Goal: Information Seeking & Learning: Learn about a topic

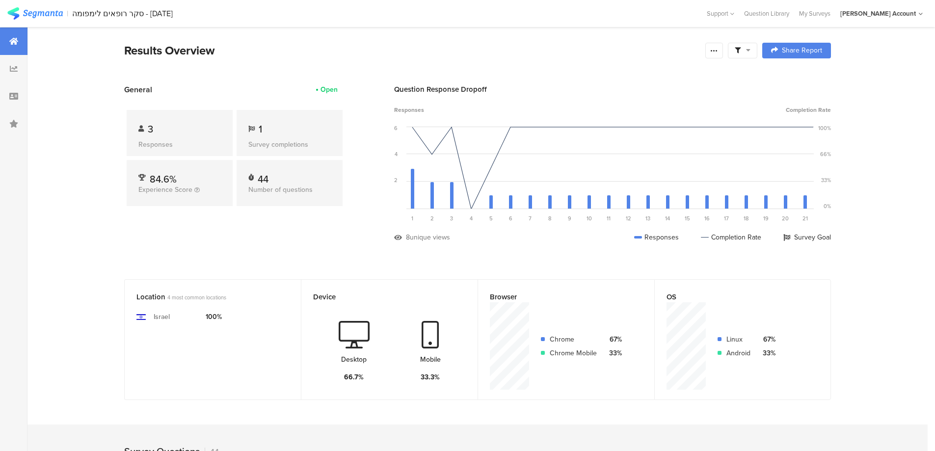
scroll to position [2830, 0]
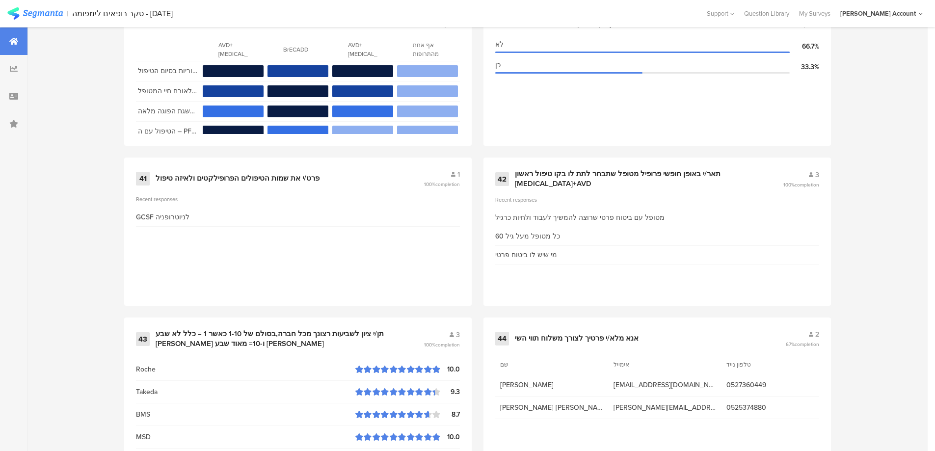
scroll to position [3550, 0]
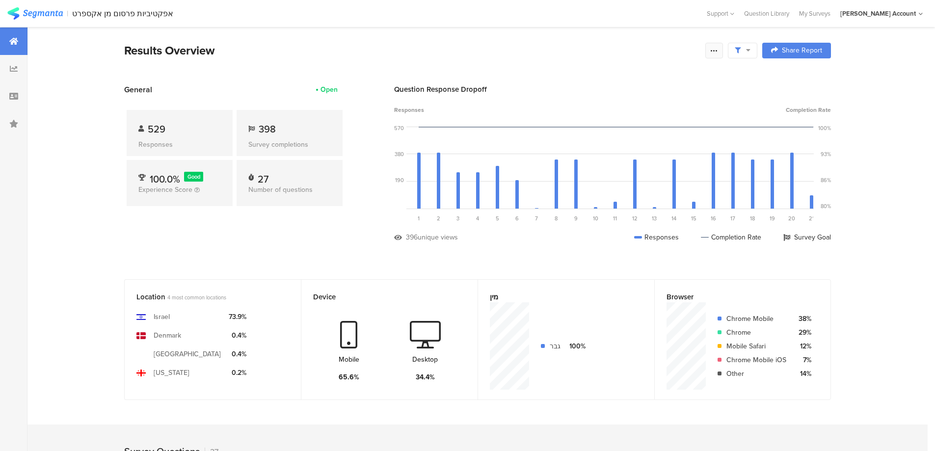
click at [717, 54] on div at bounding box center [714, 51] width 18 height 16
click at [617, 128] on div "Edit survey" at bounding box center [607, 128] width 34 height 10
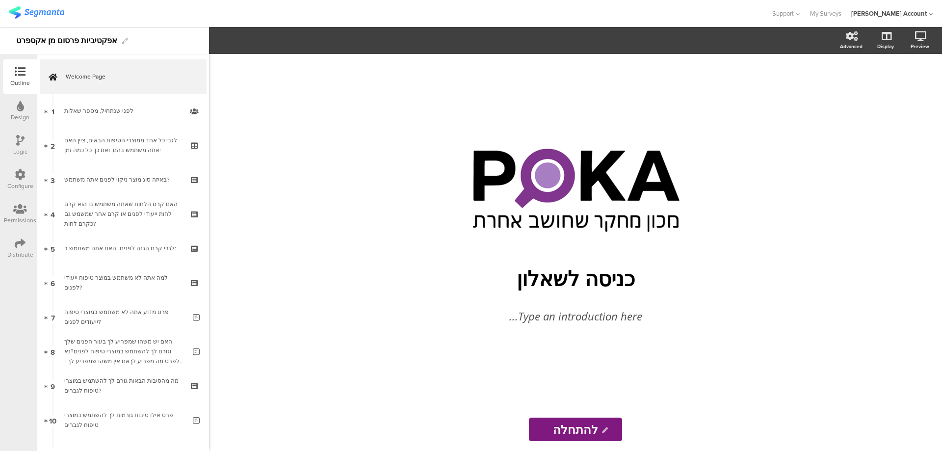
click at [14, 244] on div "Distribute" at bounding box center [20, 248] width 34 height 34
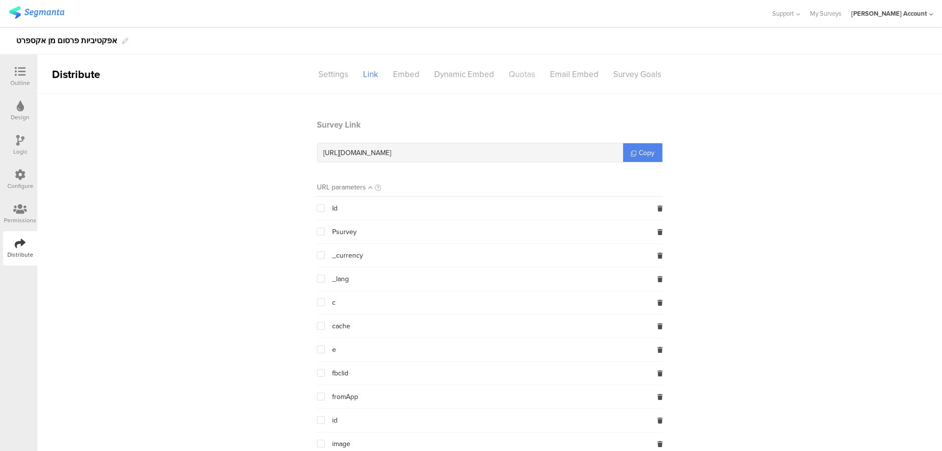
click at [507, 70] on div "Quotas" at bounding box center [522, 74] width 41 height 17
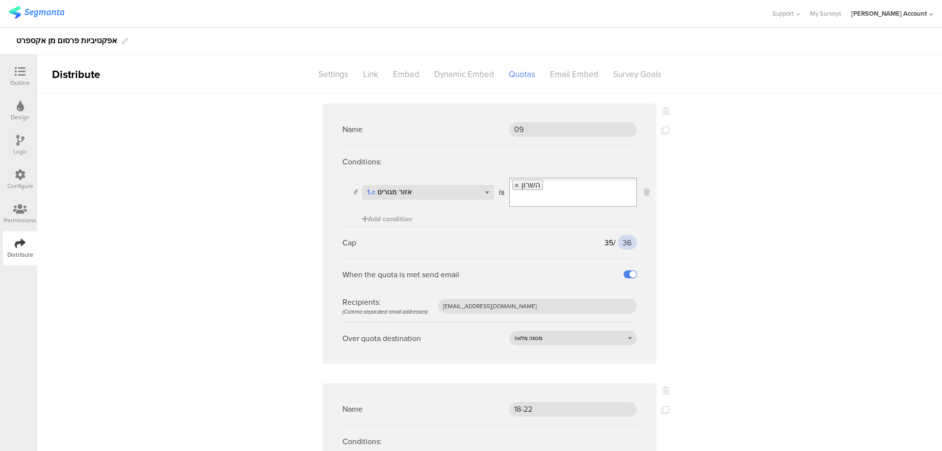
click at [618, 235] on input "36" at bounding box center [627, 242] width 19 height 15
type input "36"
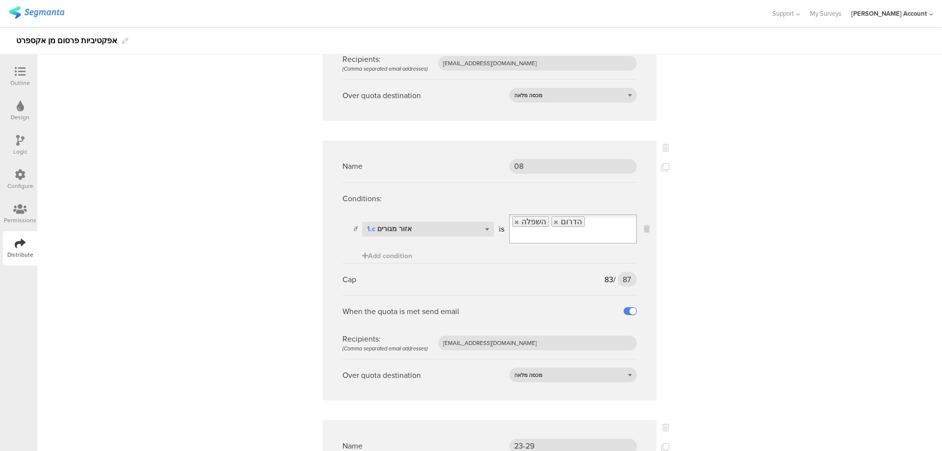
scroll to position [524, 0]
click at [623, 271] on input "87" at bounding box center [627, 278] width 19 height 15
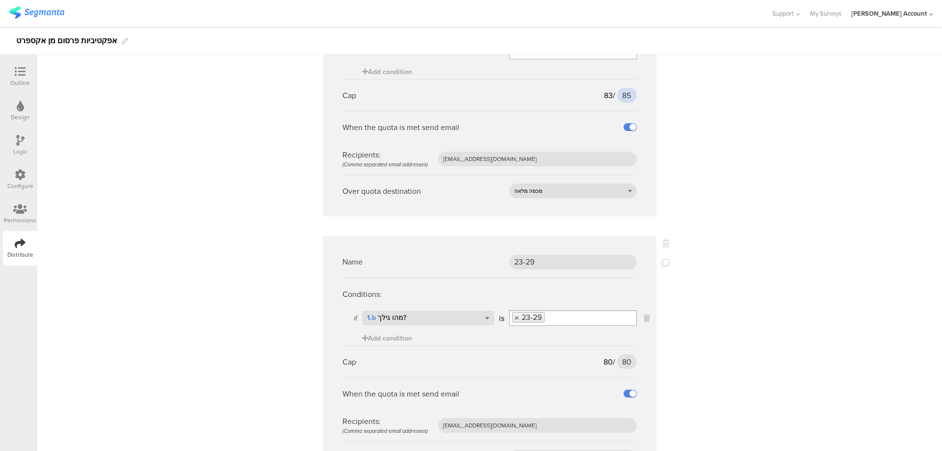
scroll to position [785, 0]
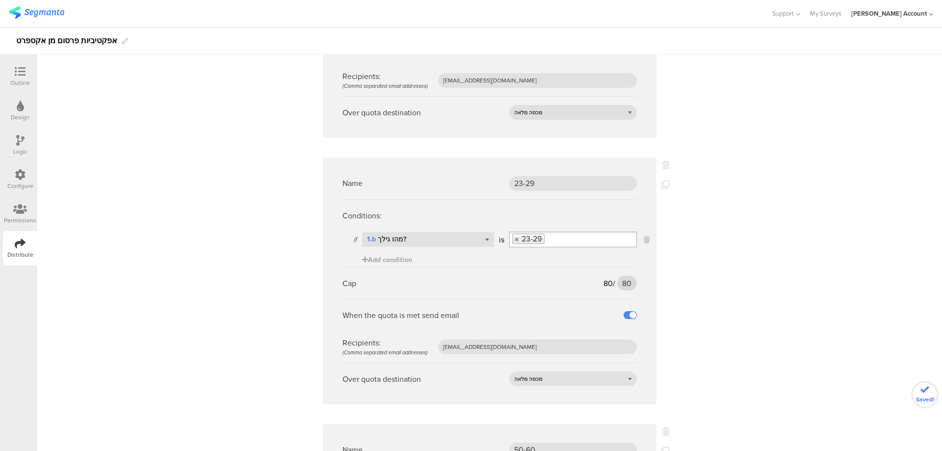
type input "85"
click at [623, 276] on input "80" at bounding box center [627, 283] width 20 height 15
type input "80"
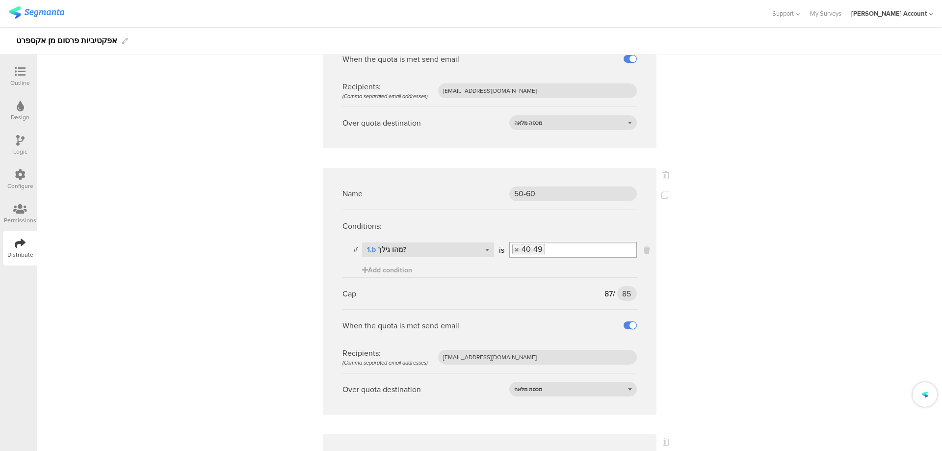
scroll to position [1047, 0]
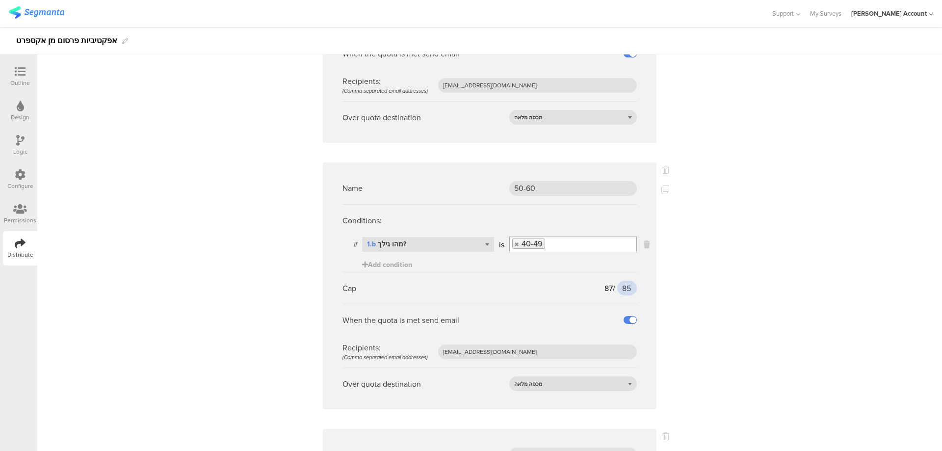
click at [622, 281] on input "85" at bounding box center [627, 288] width 20 height 15
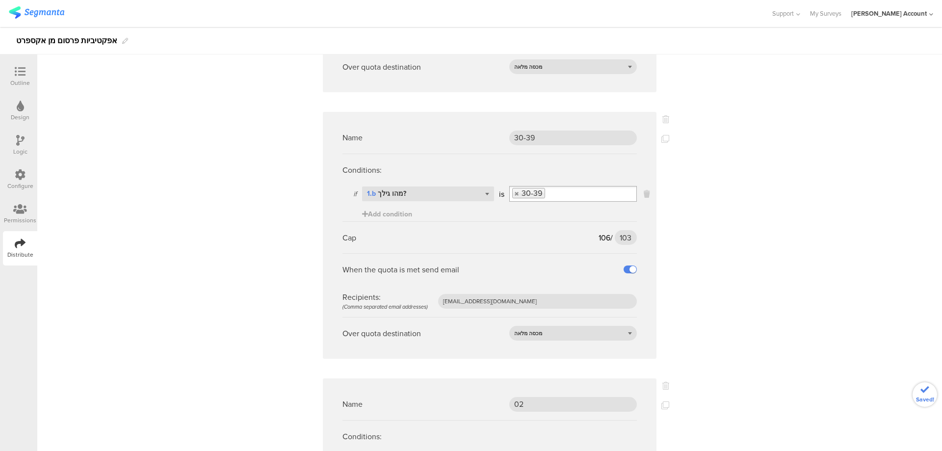
scroll to position [1636, 0]
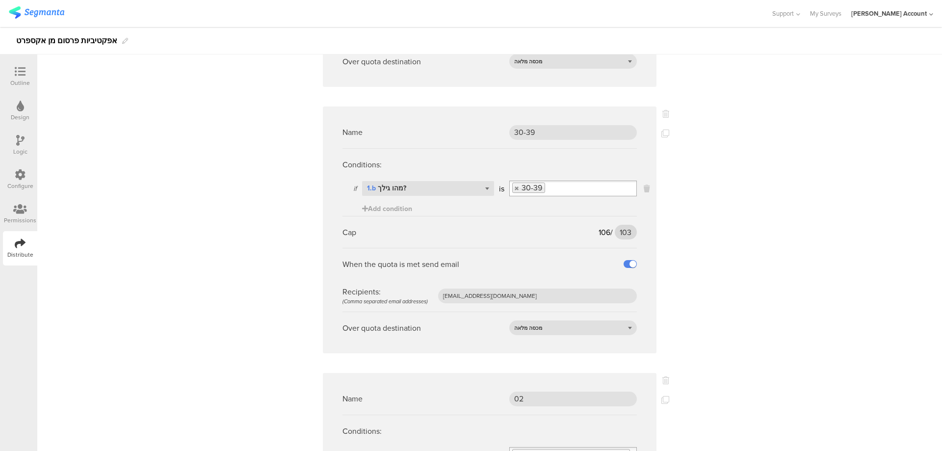
type input "89"
click at [620, 225] on input "103" at bounding box center [626, 232] width 22 height 15
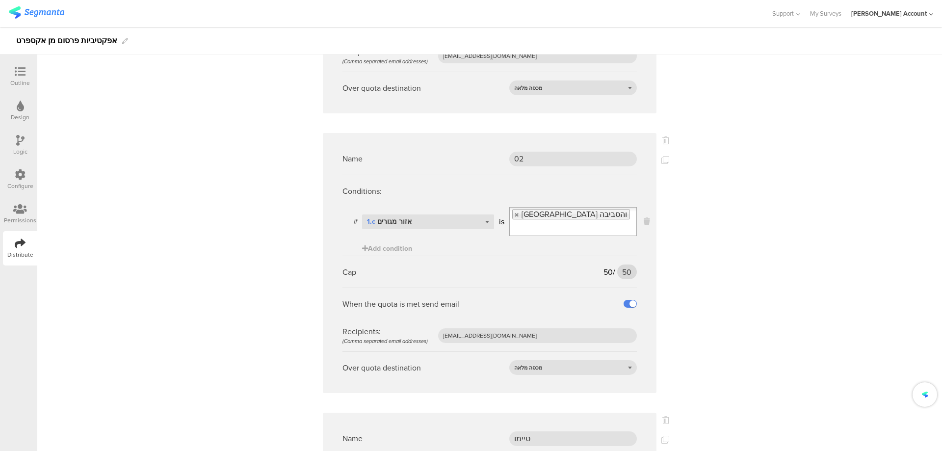
scroll to position [1898, 0]
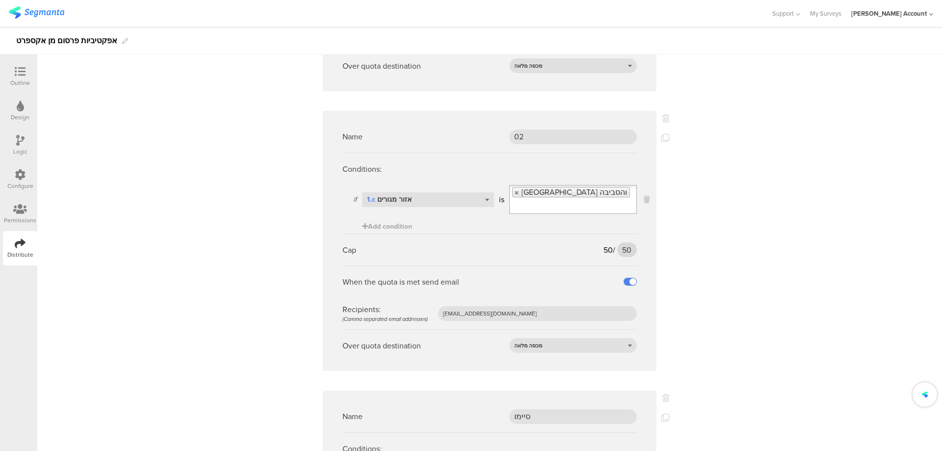
type input "107"
click at [620, 242] on input "50" at bounding box center [627, 249] width 20 height 15
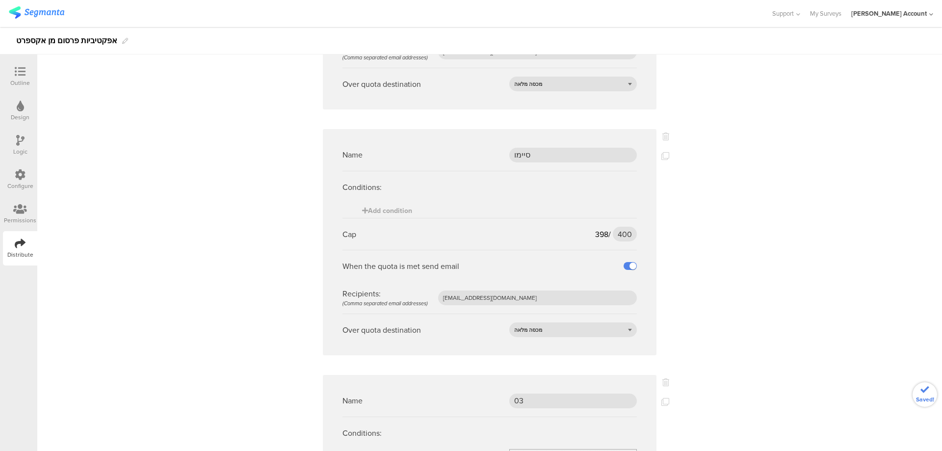
scroll to position [2356, 0]
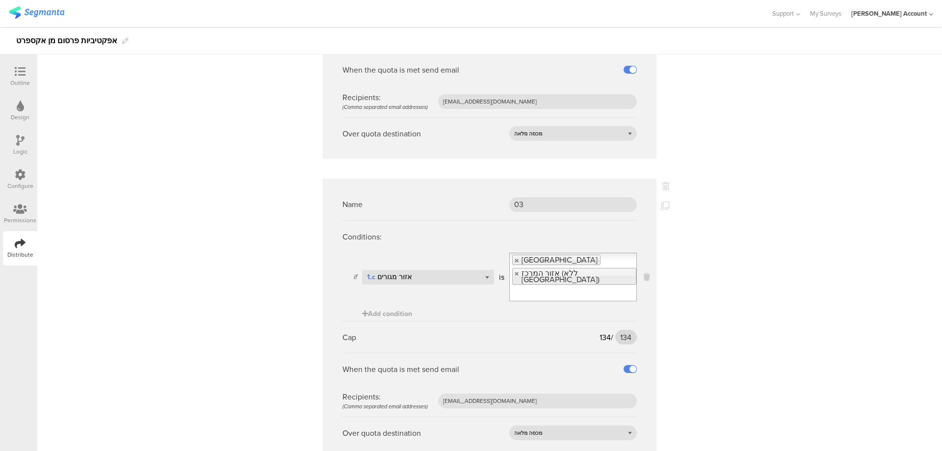
type input "51"
click at [624, 330] on input "134" at bounding box center [627, 337] width 22 height 15
type input "135"
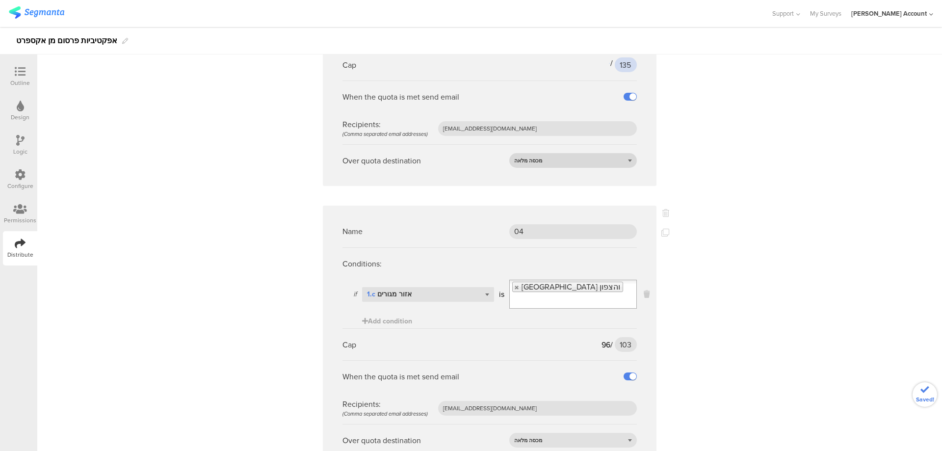
scroll to position [2634, 0]
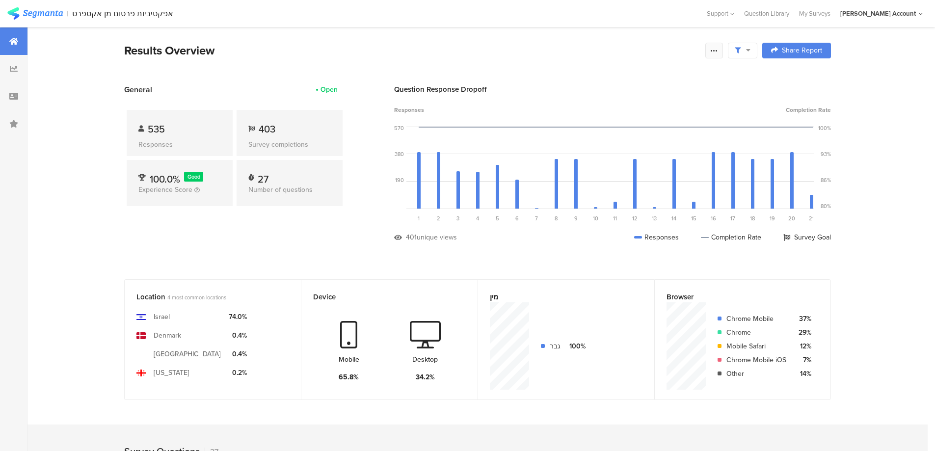
click at [713, 53] on div at bounding box center [714, 51] width 18 height 16
click at [635, 124] on link "Edit survey" at bounding box center [647, 128] width 157 height 22
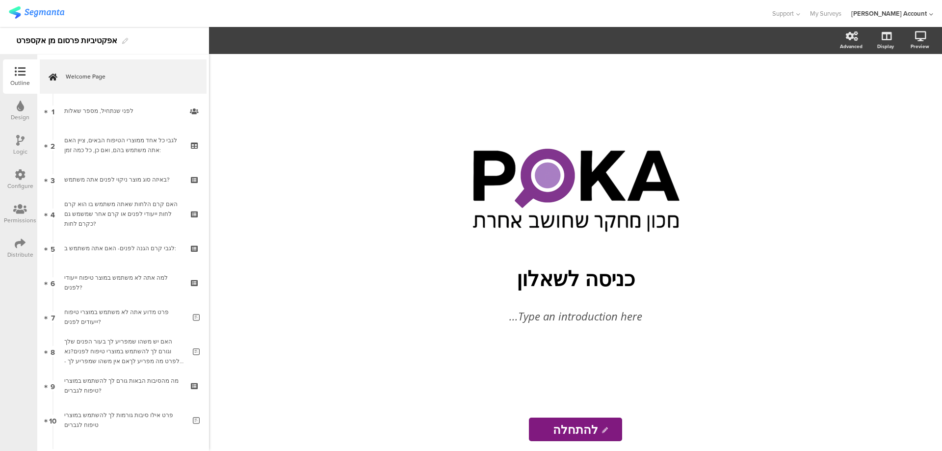
click at [22, 247] on icon at bounding box center [20, 243] width 11 height 11
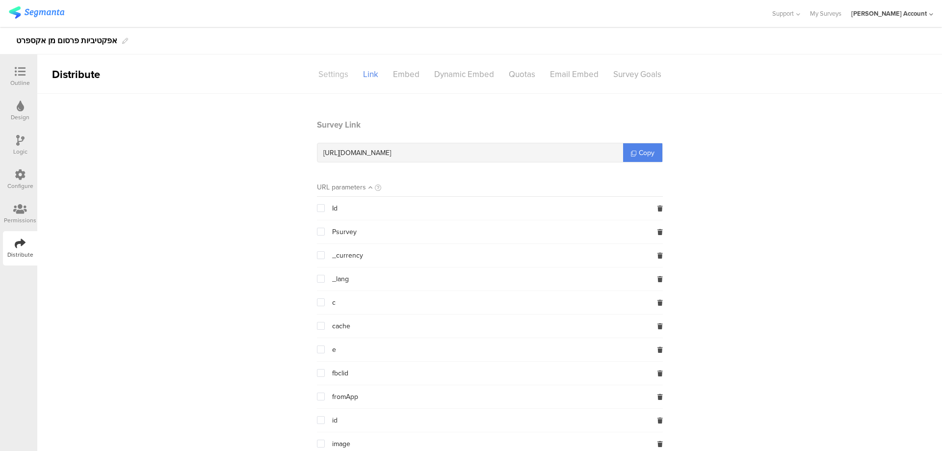
click at [332, 74] on div "Settings" at bounding box center [333, 74] width 45 height 17
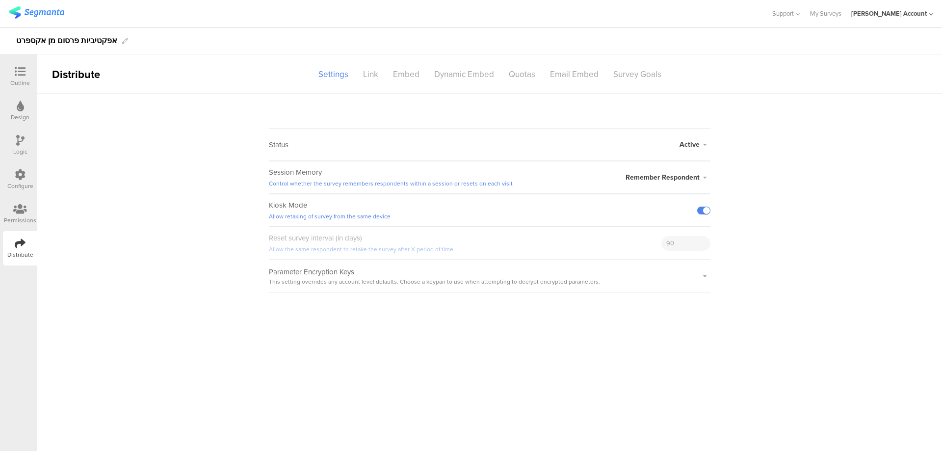
click at [694, 145] on span "Active" at bounding box center [690, 144] width 20 height 10
click at [652, 178] on li "Closed" at bounding box center [654, 184] width 113 height 20
click at [19, 138] on icon at bounding box center [20, 140] width 8 height 11
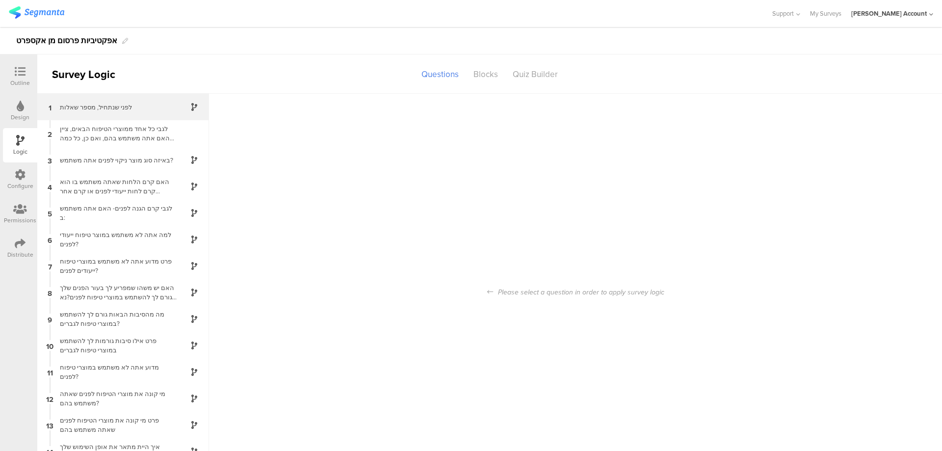
click at [127, 104] on div "לפני שנתחיל, מספר שאלות" at bounding box center [115, 107] width 123 height 9
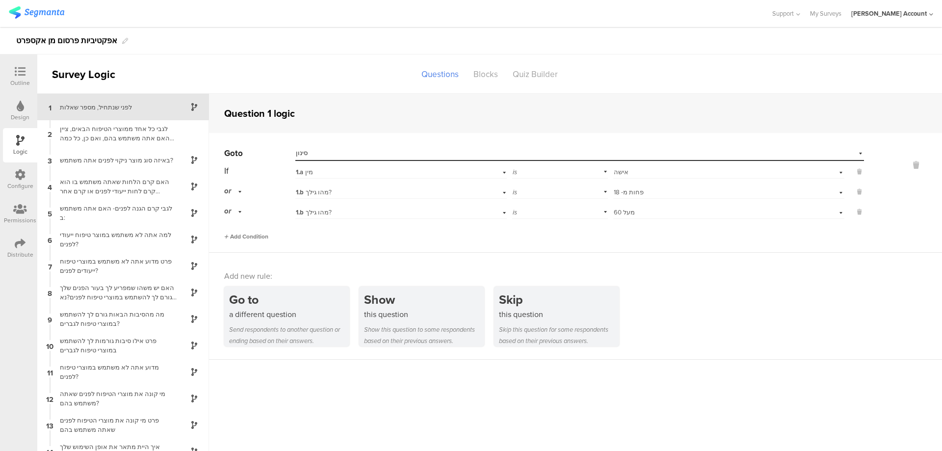
click at [243, 237] on span "Add Condition" at bounding box center [246, 236] width 44 height 9
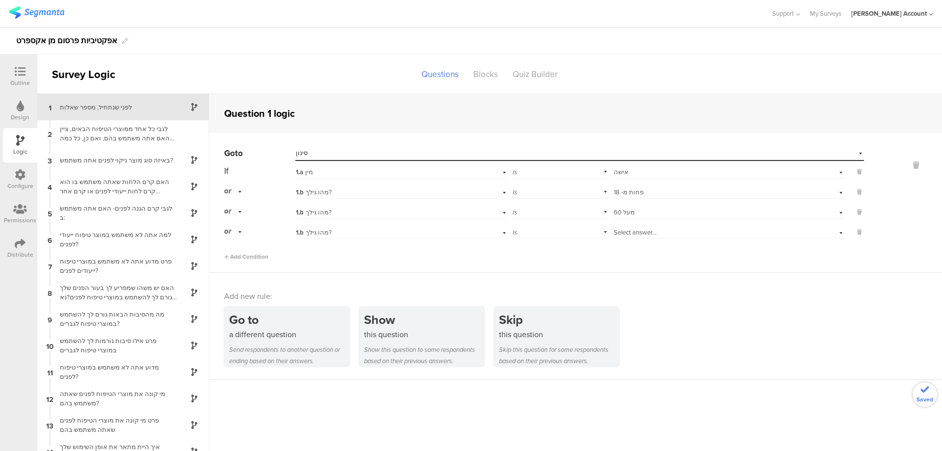
click at [345, 232] on div "1.b מהו גילך?" at bounding box center [385, 232] width 178 height 9
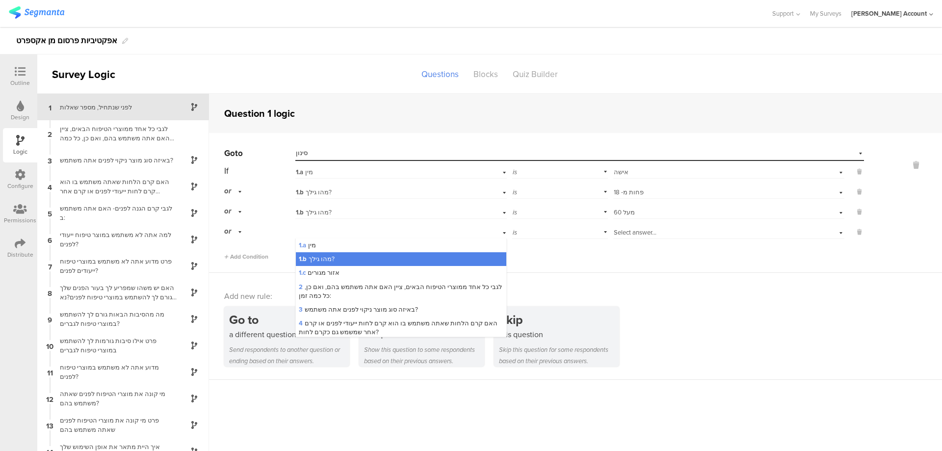
click at [345, 243] on div "1.a מין" at bounding box center [401, 246] width 210 height 14
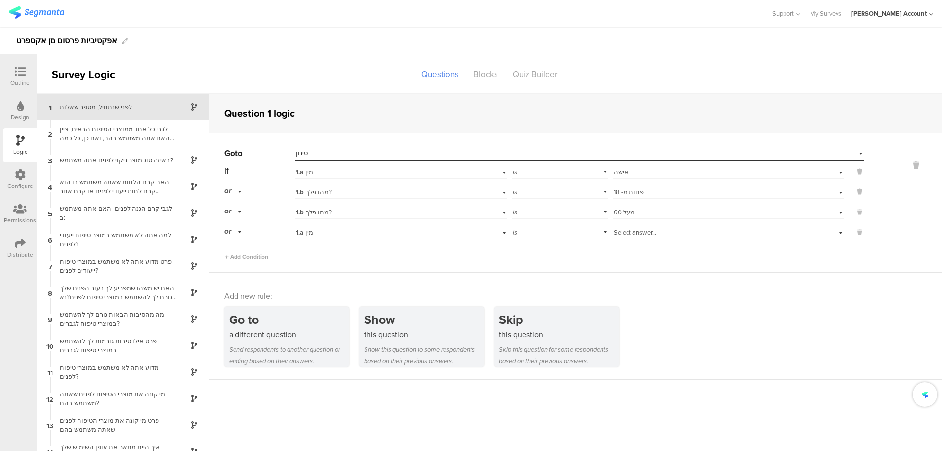
click at [644, 231] on span "Select answer..." at bounding box center [635, 232] width 43 height 9
click at [646, 244] on div "גבר" at bounding box center [729, 246] width 230 height 14
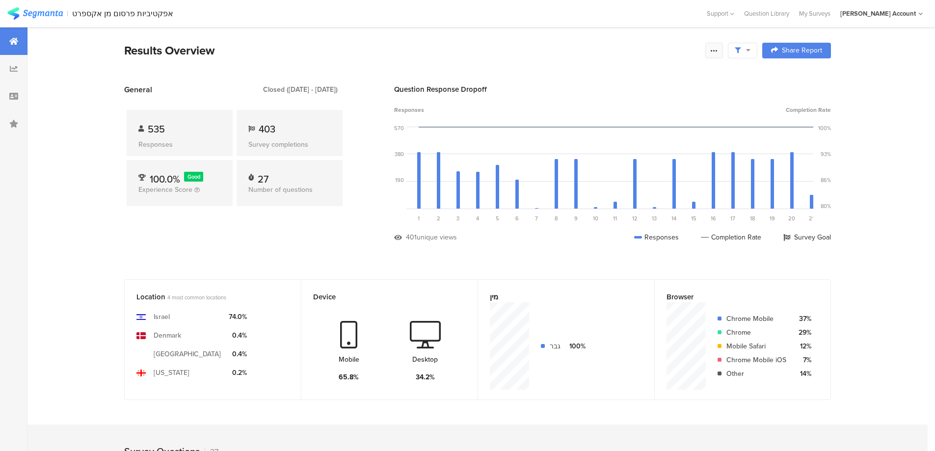
click at [723, 49] on div at bounding box center [714, 51] width 18 height 16
click at [621, 149] on span "Export Results" at bounding box center [612, 149] width 44 height 10
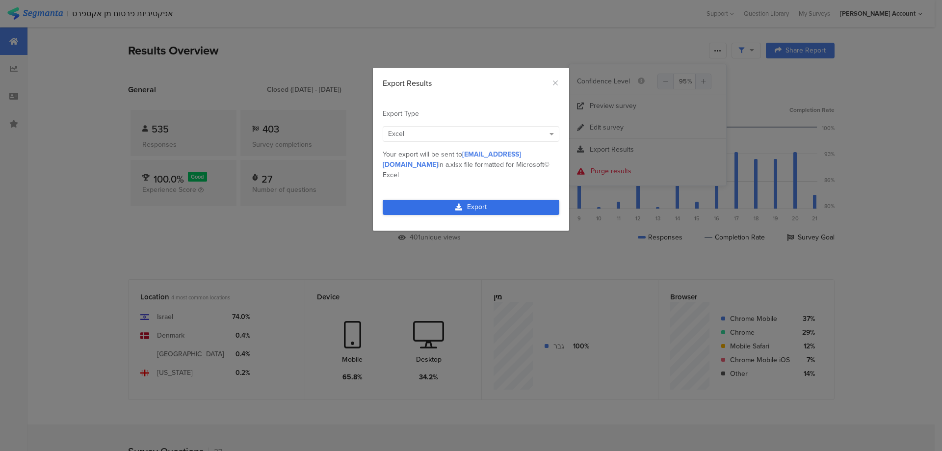
click at [517, 200] on link "Export" at bounding box center [471, 207] width 177 height 15
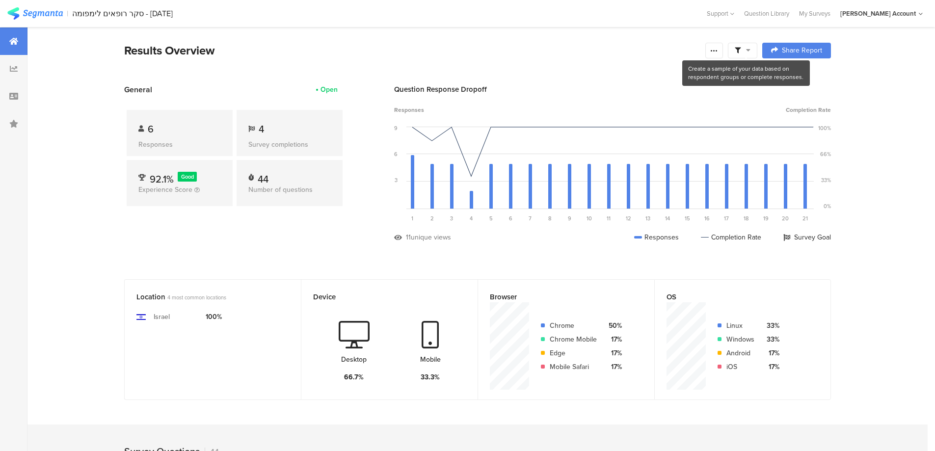
click at [747, 48] on span at bounding box center [743, 50] width 16 height 9
click at [795, 78] on span at bounding box center [792, 78] width 15 height 8
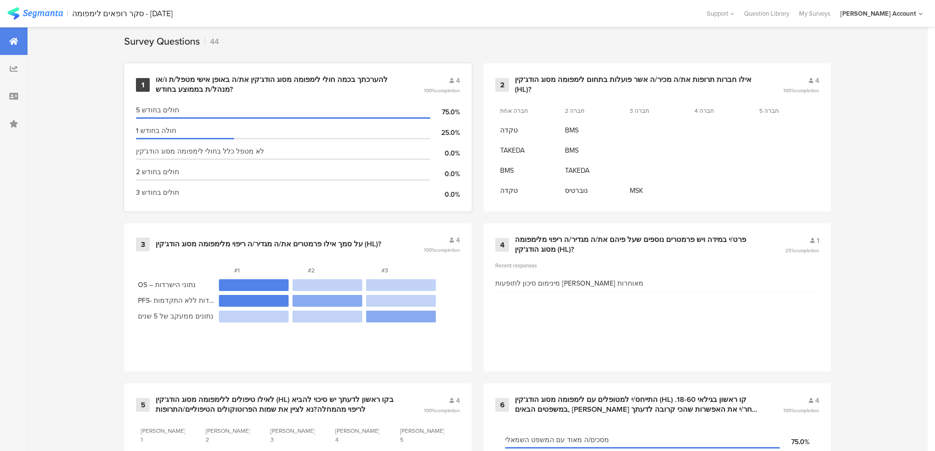
scroll to position [458, 0]
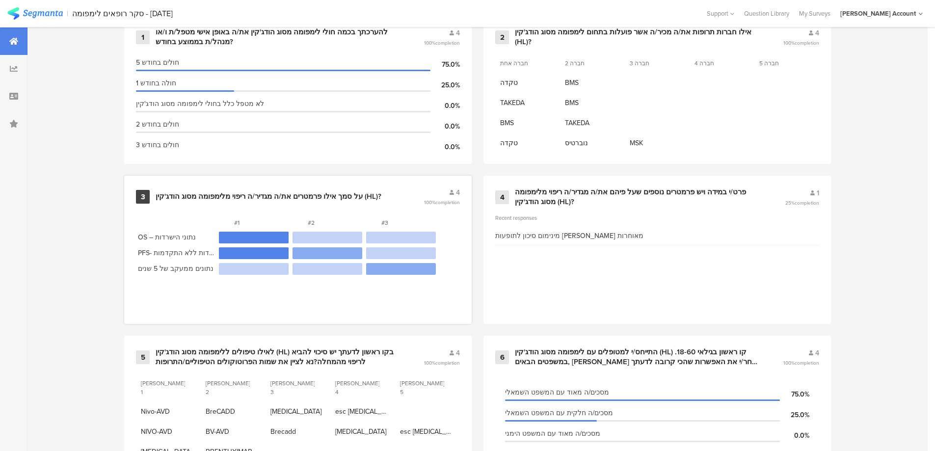
click at [320, 193] on div "על סמך אילו פרמטרים את/ה מגדיר/ה ריפוי מלימפומה מסוג הודג'קין (HL)?" at bounding box center [269, 197] width 226 height 10
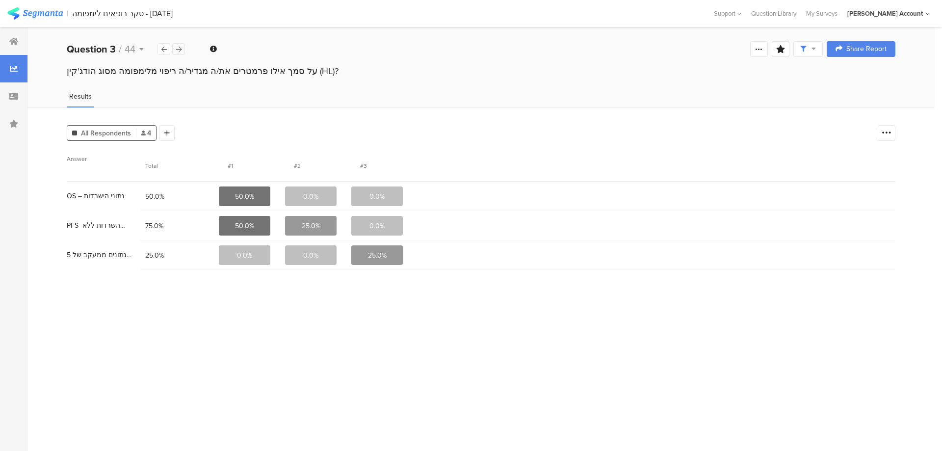
click at [180, 47] on icon at bounding box center [178, 49] width 5 height 6
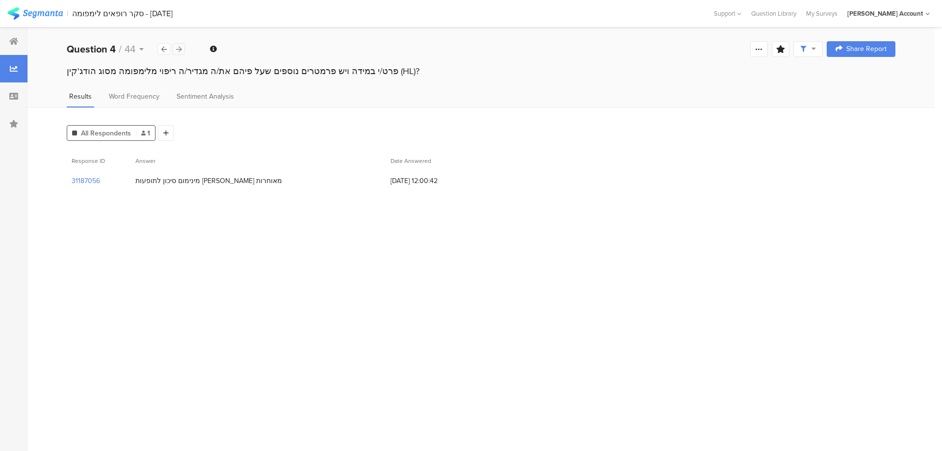
click at [180, 47] on icon at bounding box center [178, 49] width 5 height 6
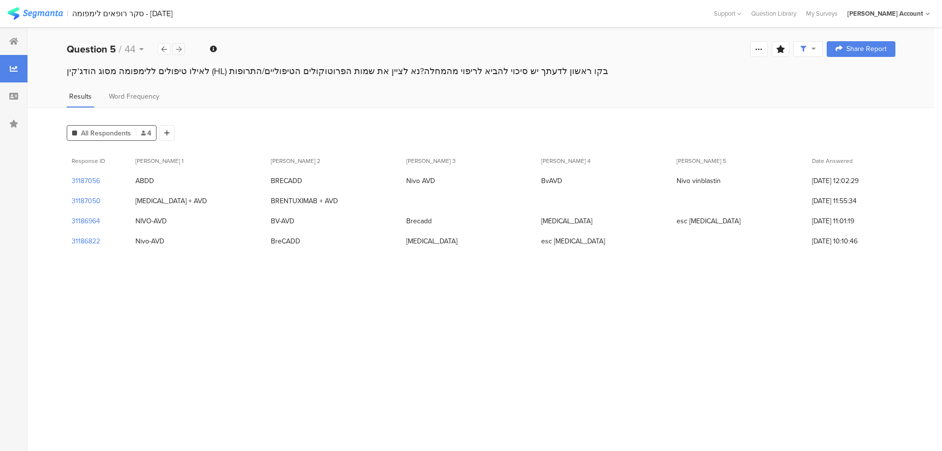
click at [180, 47] on icon at bounding box center [178, 49] width 5 height 6
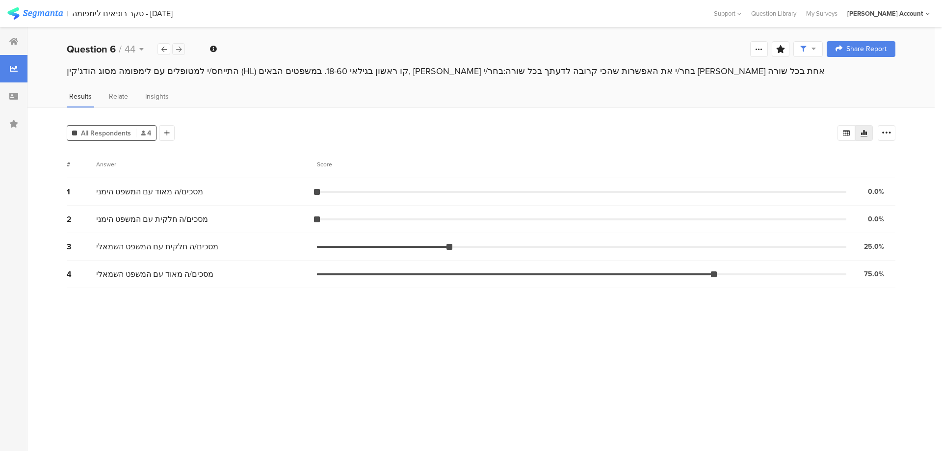
click at [180, 47] on icon at bounding box center [178, 49] width 5 height 6
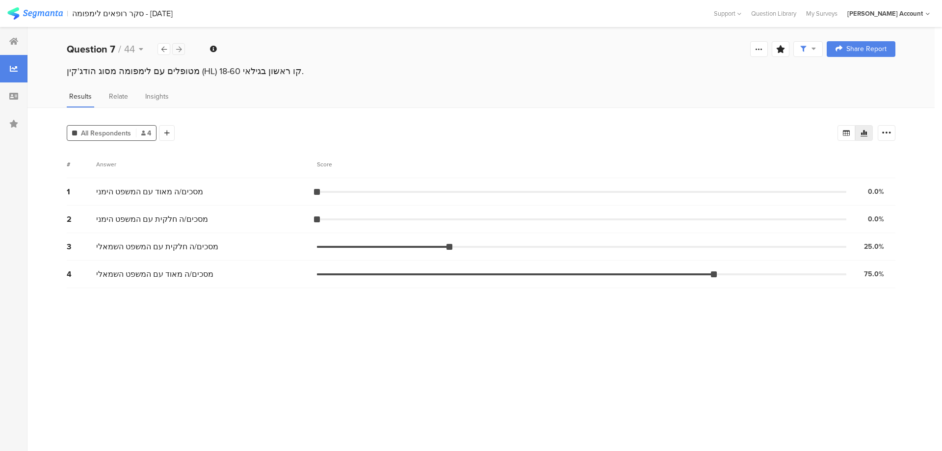
click at [180, 47] on icon at bounding box center [178, 49] width 5 height 6
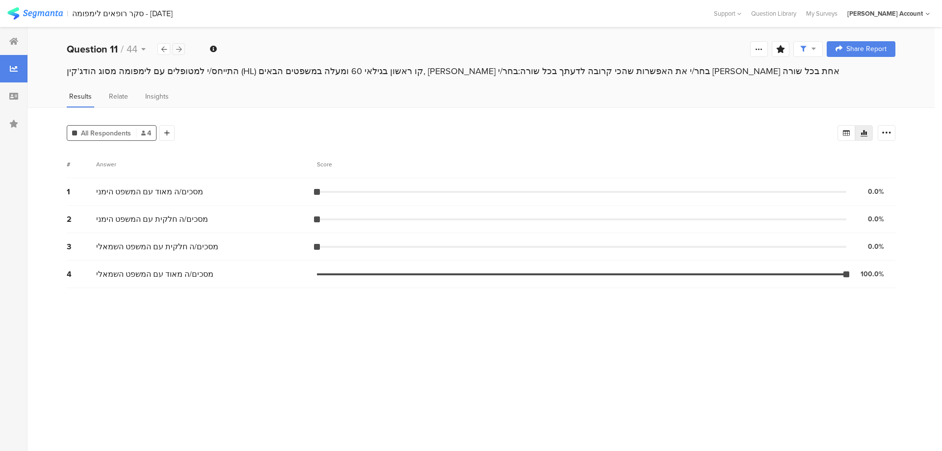
click at [180, 47] on icon at bounding box center [178, 49] width 5 height 6
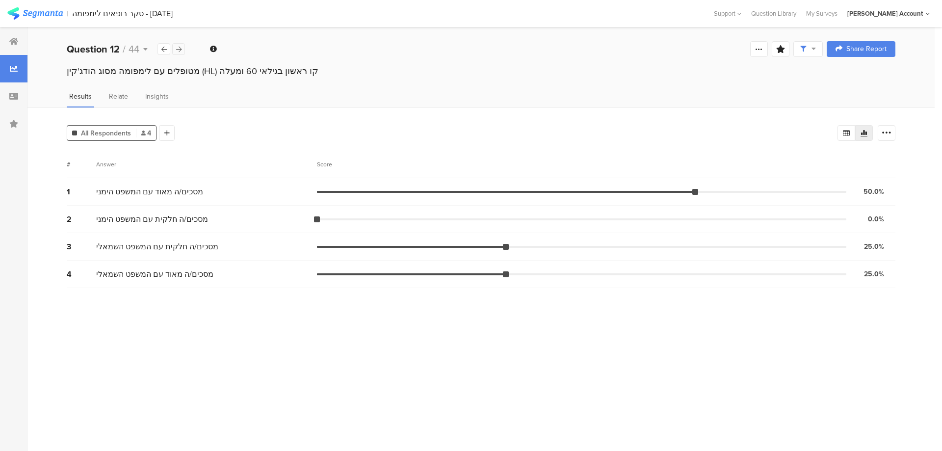
click at [180, 47] on icon at bounding box center [178, 49] width 5 height 6
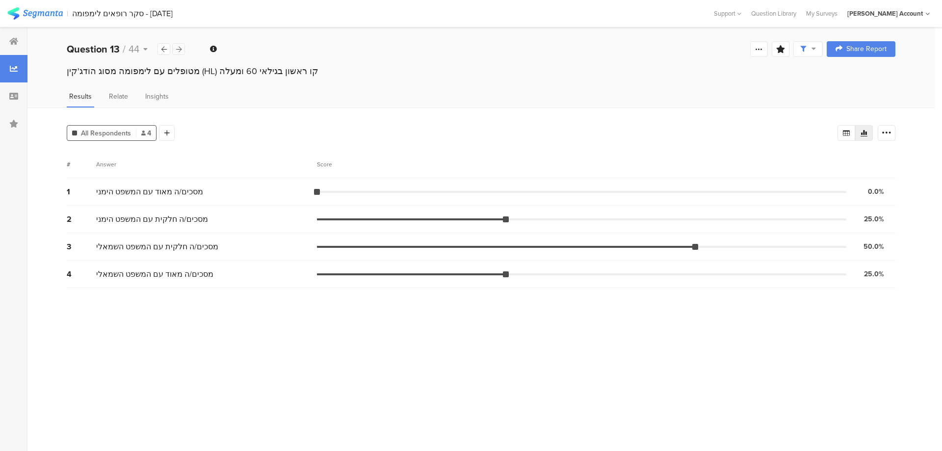
click at [180, 47] on icon at bounding box center [178, 49] width 5 height 6
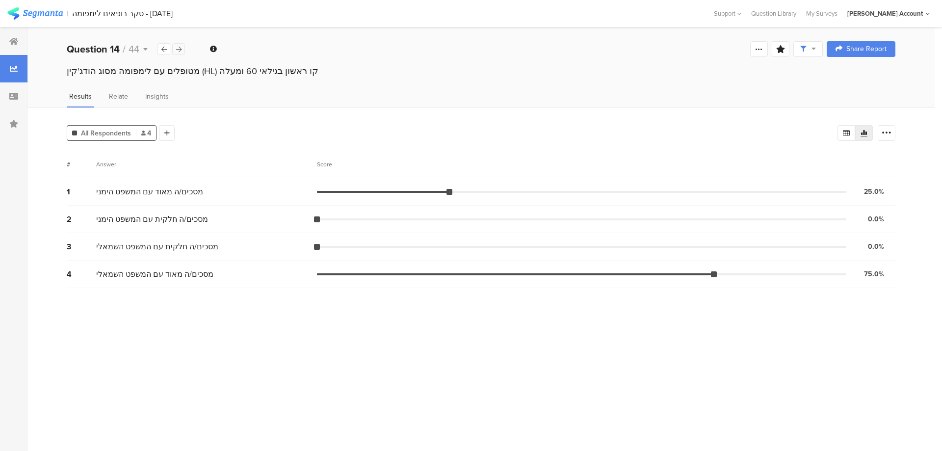
click at [180, 47] on icon at bounding box center [178, 49] width 5 height 6
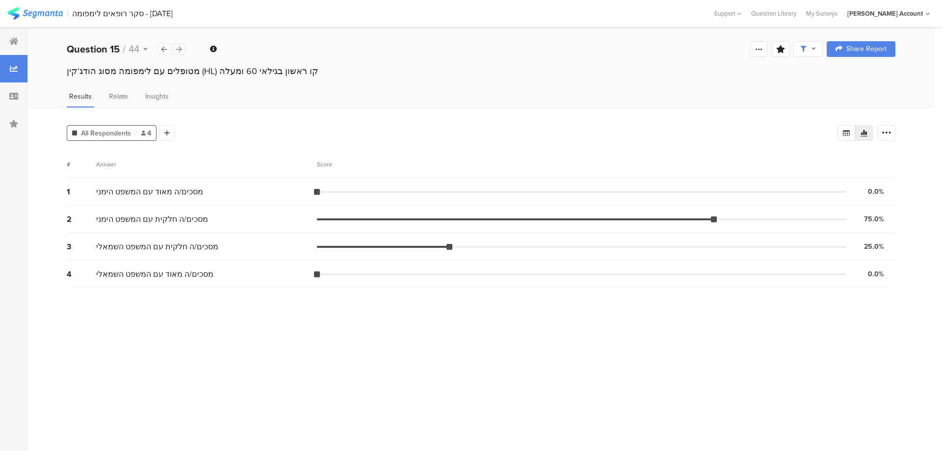
click at [180, 47] on icon at bounding box center [178, 49] width 5 height 6
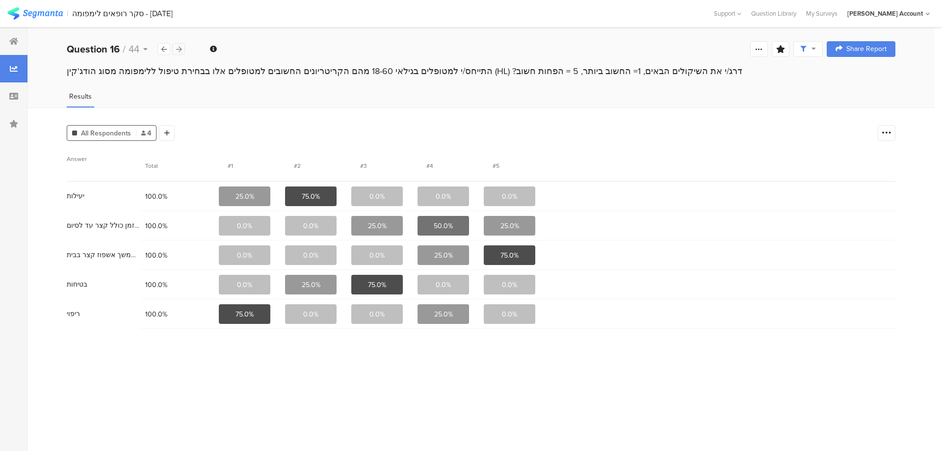
click at [179, 51] on icon at bounding box center [178, 49] width 5 height 6
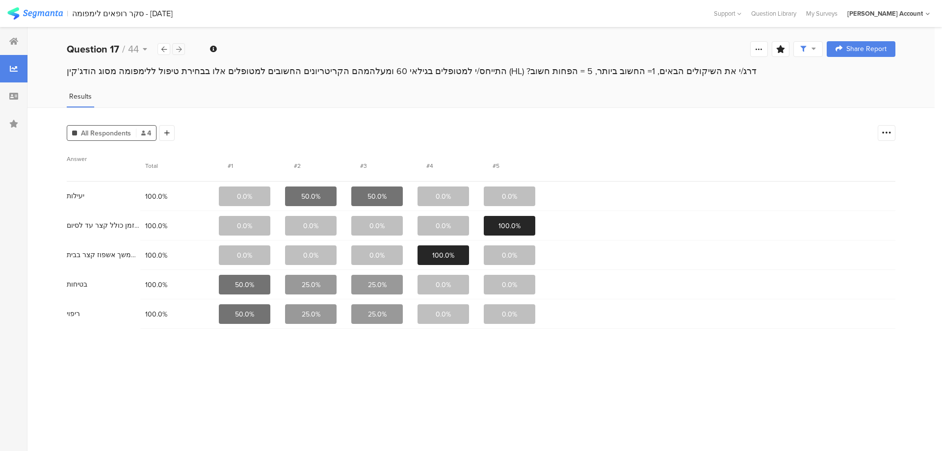
click at [179, 51] on icon at bounding box center [178, 49] width 5 height 6
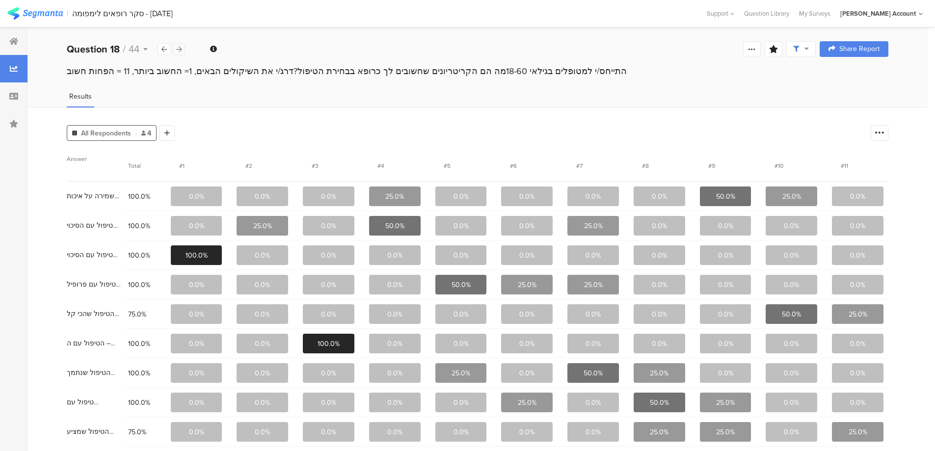
click at [179, 51] on icon at bounding box center [178, 49] width 5 height 6
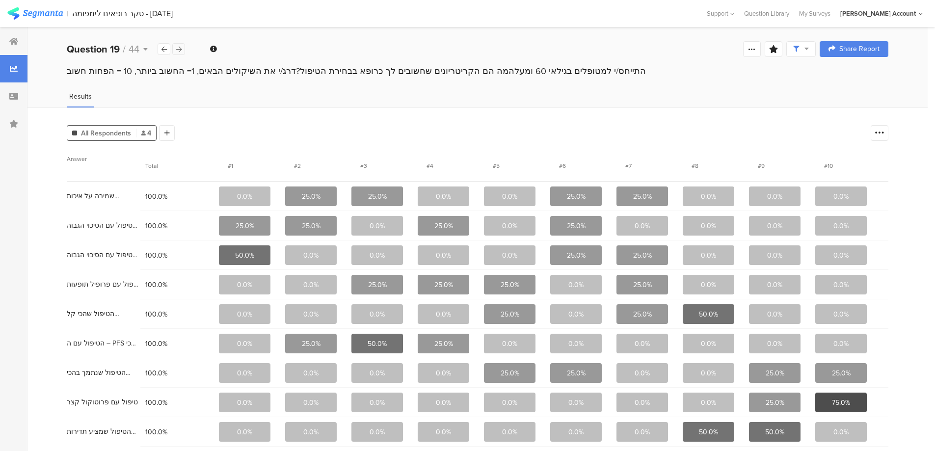
click at [179, 51] on icon at bounding box center [178, 49] width 5 height 6
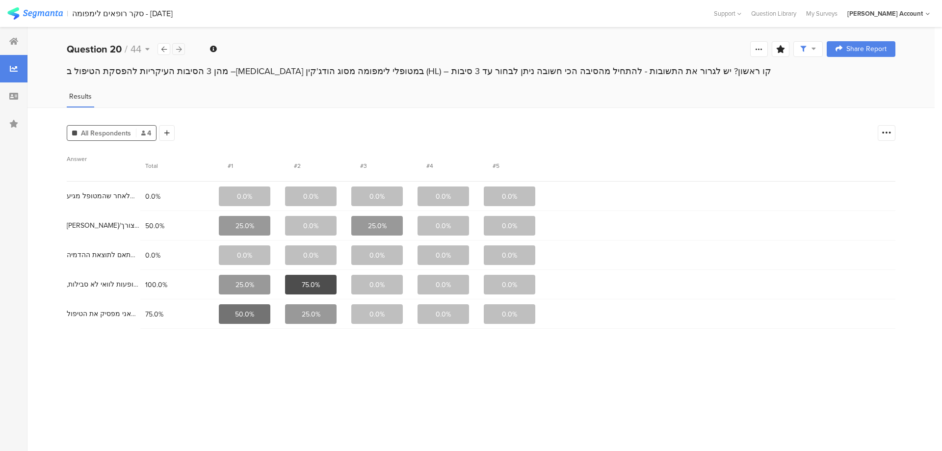
click at [179, 51] on icon at bounding box center [178, 49] width 5 height 6
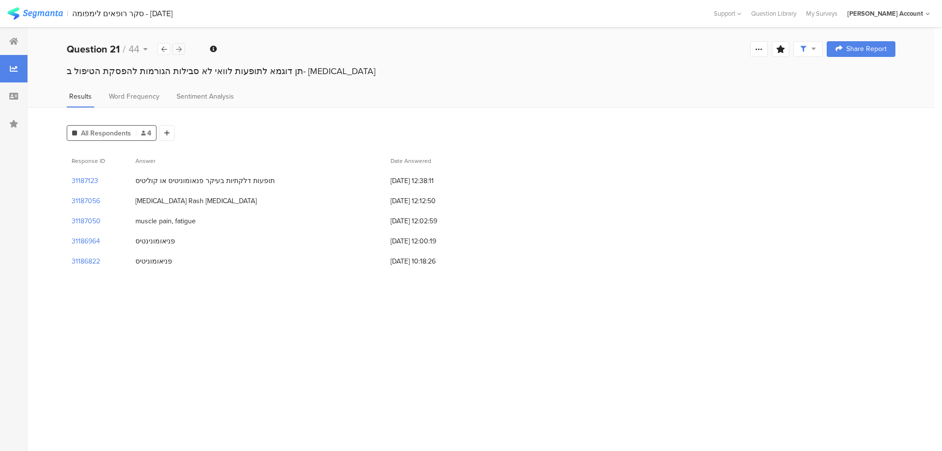
click at [179, 51] on icon at bounding box center [178, 49] width 5 height 6
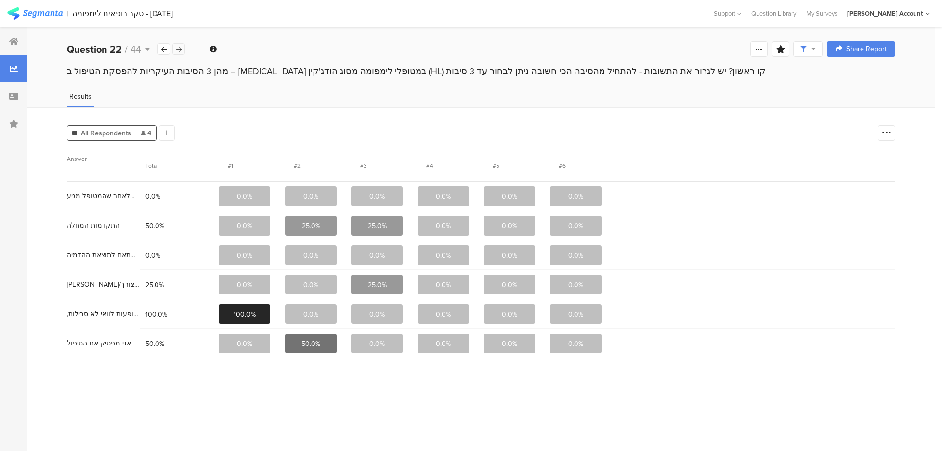
click at [179, 51] on icon at bounding box center [178, 49] width 5 height 6
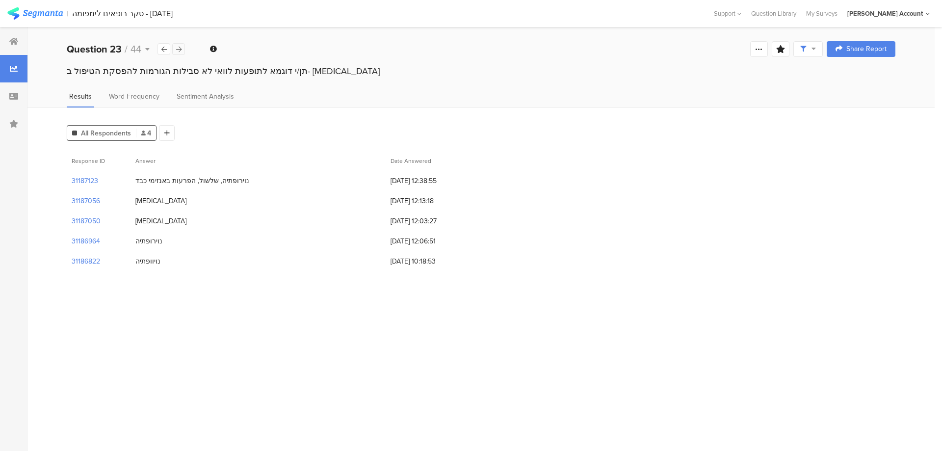
click at [179, 51] on icon at bounding box center [178, 49] width 5 height 6
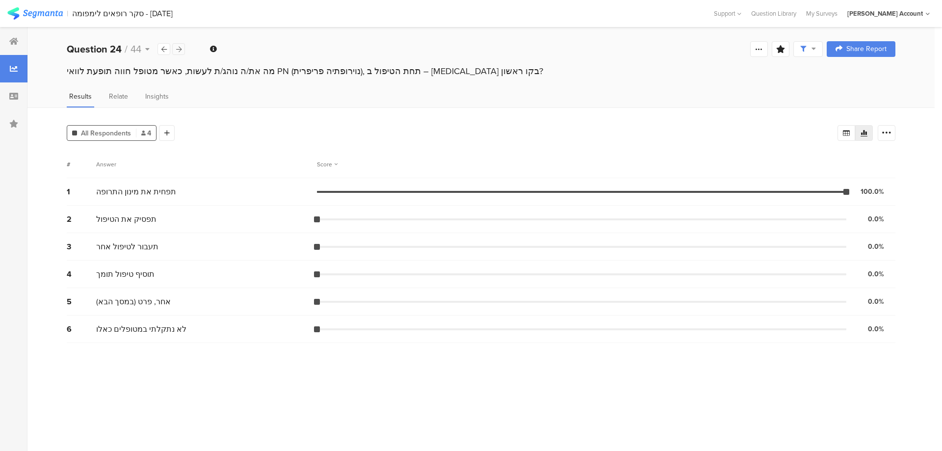
click at [179, 51] on icon at bounding box center [178, 49] width 5 height 6
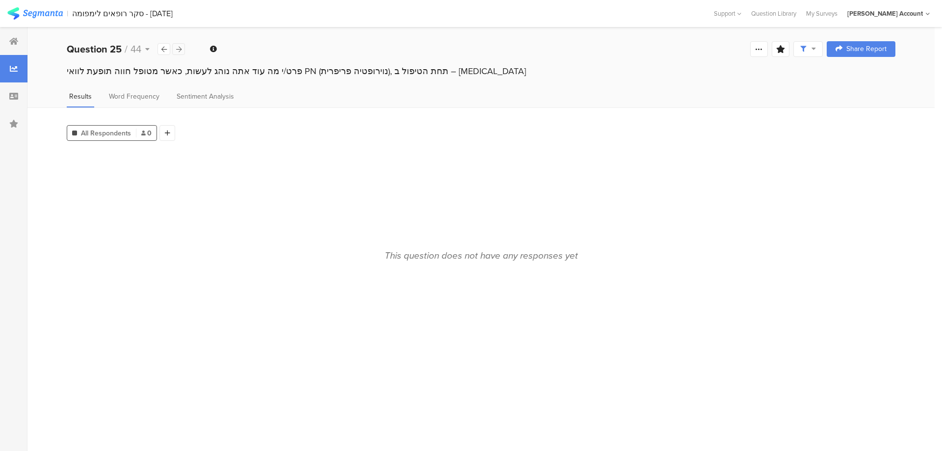
click at [179, 51] on icon at bounding box center [178, 49] width 5 height 6
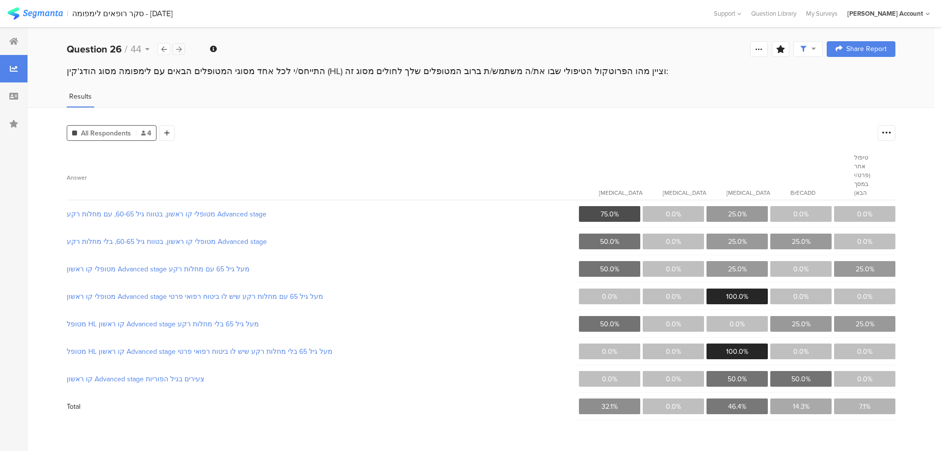
click at [178, 49] on icon at bounding box center [178, 49] width 5 height 6
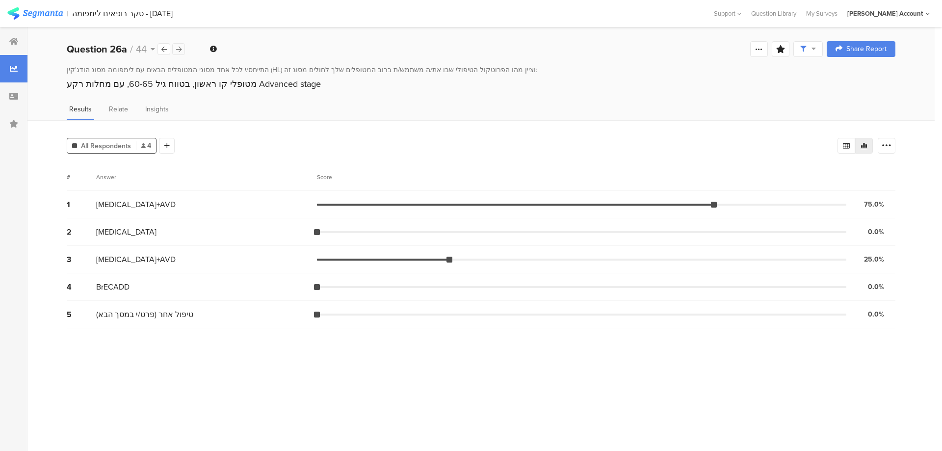
click at [178, 49] on icon at bounding box center [178, 49] width 5 height 6
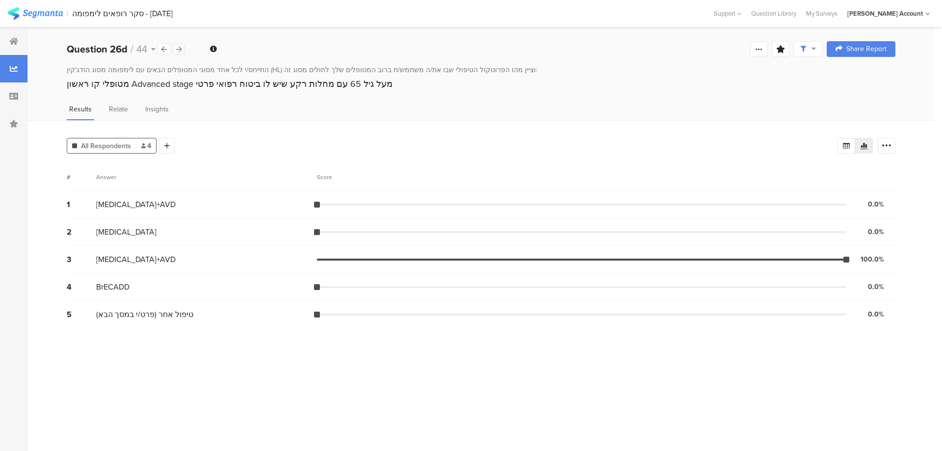
click at [178, 49] on icon at bounding box center [178, 49] width 5 height 6
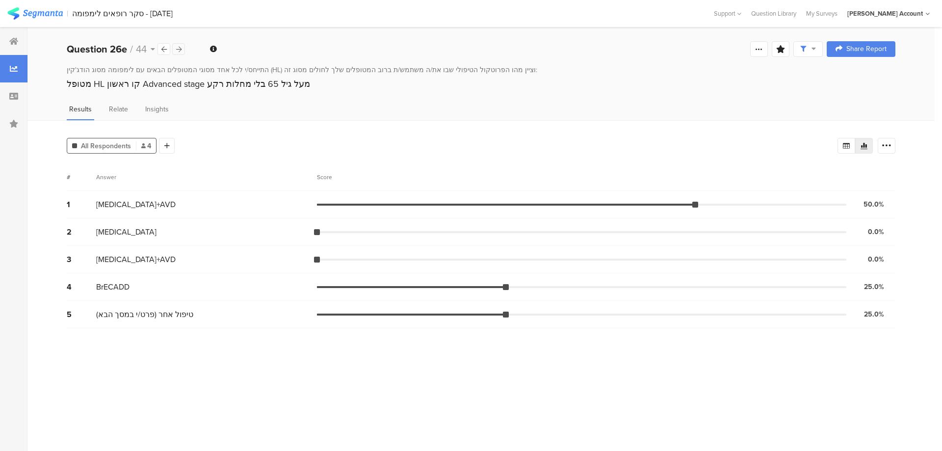
click at [178, 49] on icon at bounding box center [178, 49] width 5 height 6
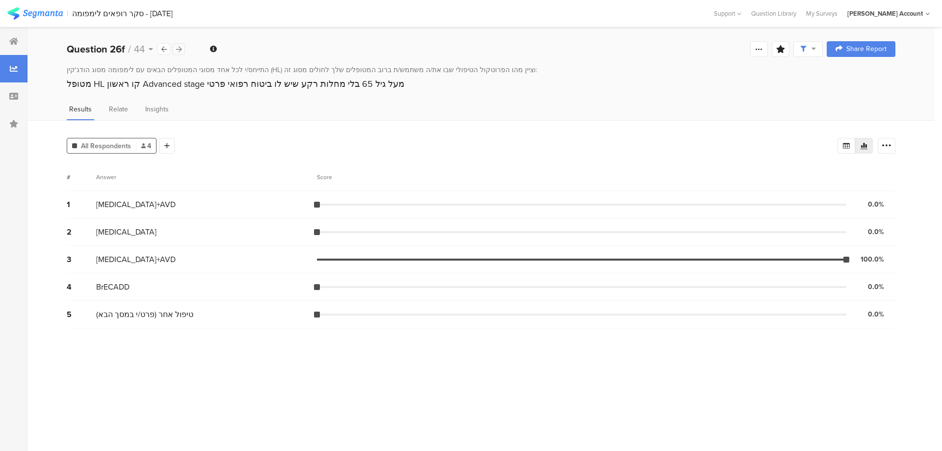
click at [178, 49] on icon at bounding box center [178, 49] width 5 height 6
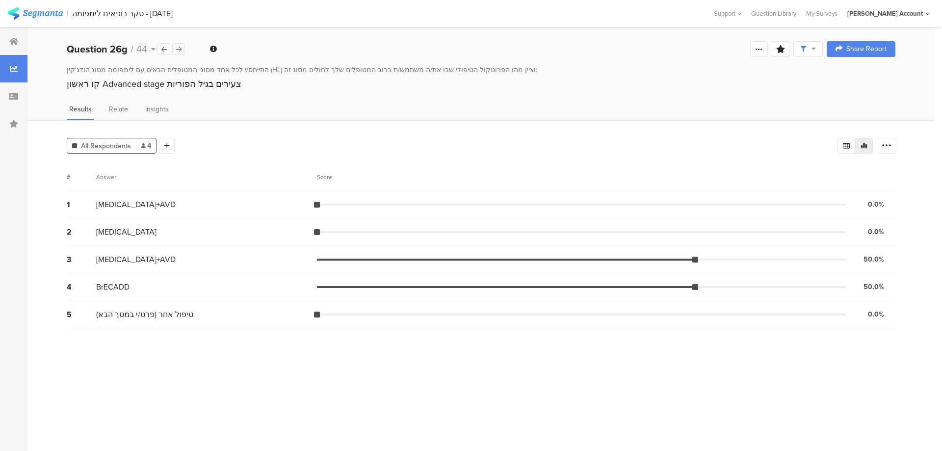
click at [178, 49] on icon at bounding box center [178, 49] width 5 height 6
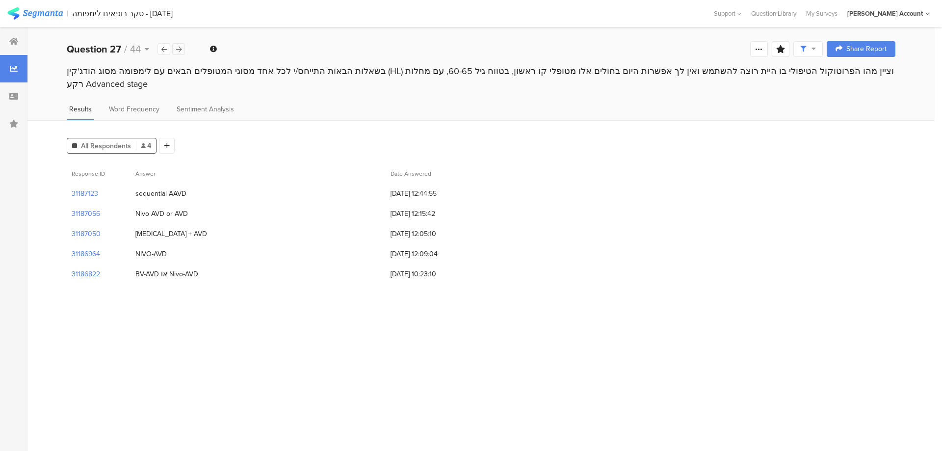
click at [178, 49] on icon at bounding box center [178, 49] width 5 height 6
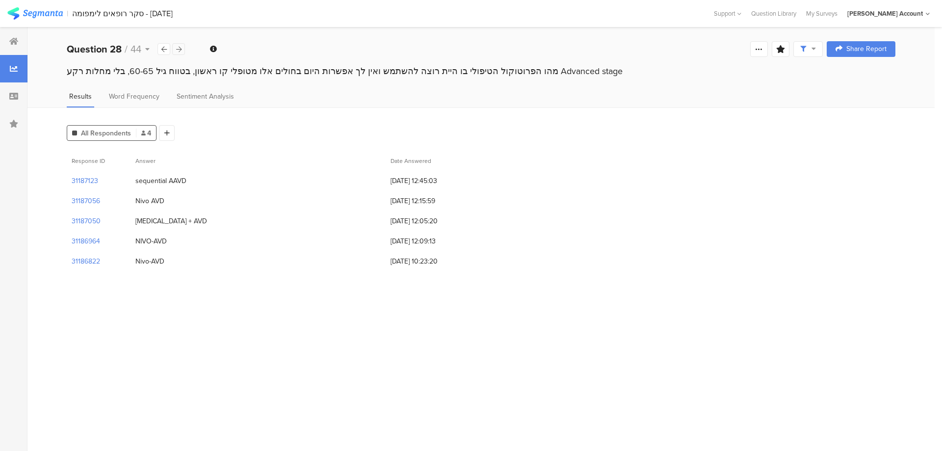
click at [178, 49] on icon at bounding box center [178, 49] width 5 height 6
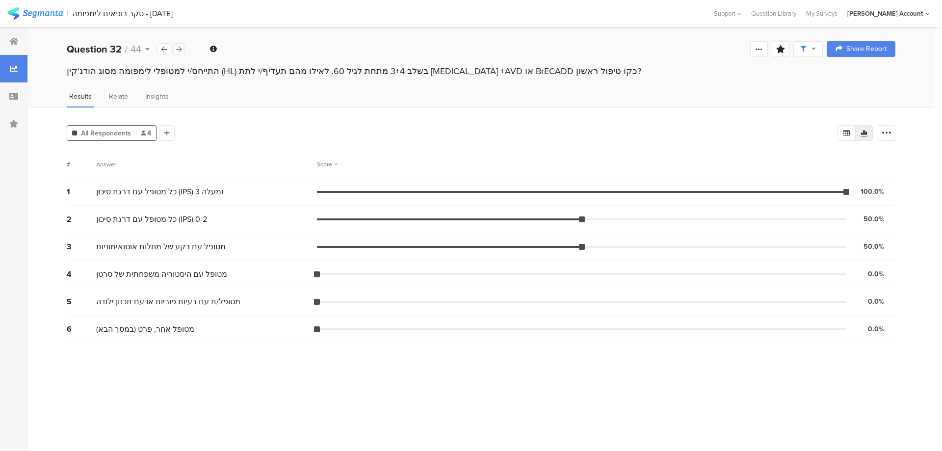
click at [183, 48] on div at bounding box center [178, 49] width 13 height 12
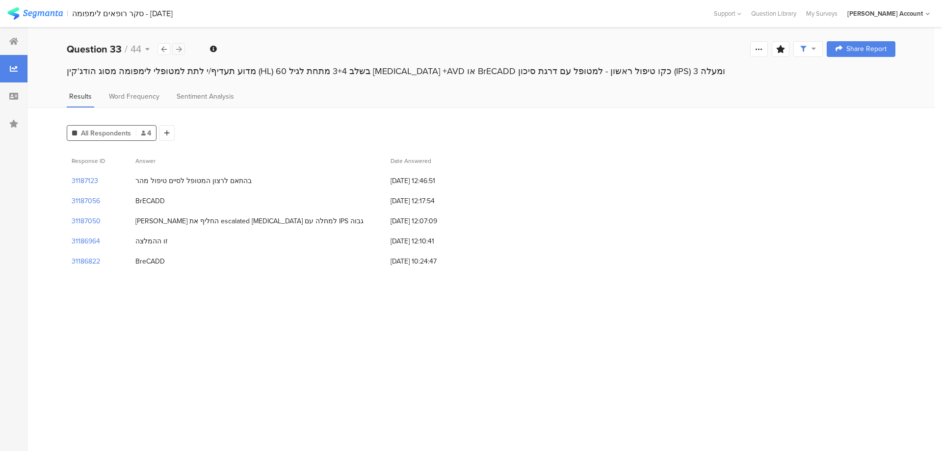
click at [182, 48] on div at bounding box center [178, 49] width 13 height 12
click at [167, 50] on div at bounding box center [164, 49] width 13 height 12
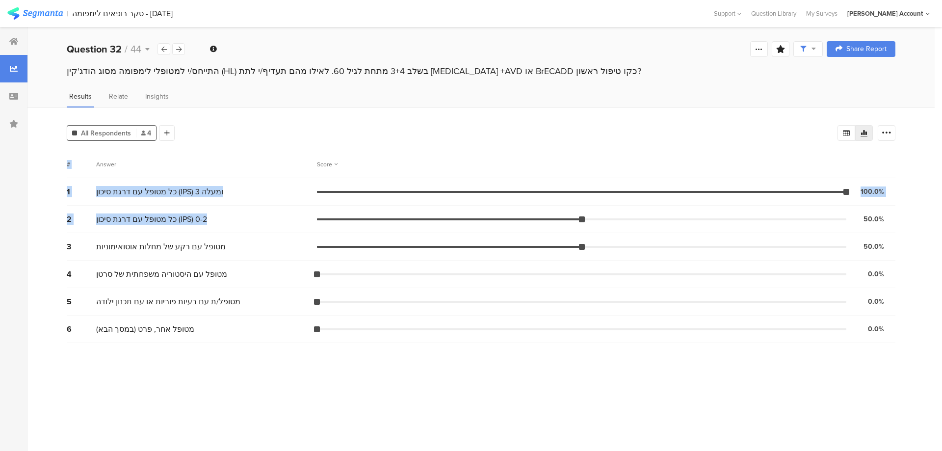
drag, startPoint x: 475, startPoint y: 153, endPoint x: 552, endPoint y: 223, distance: 104.6
click at [545, 222] on div "All Respondents 4 Add Segment Segment markers Vote count # Answer Score 1 כל מט…" at bounding box center [481, 279] width 908 height 344
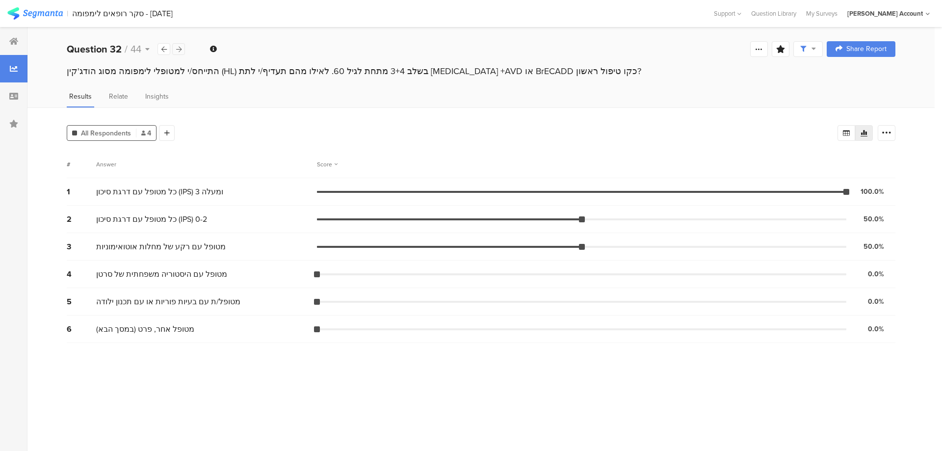
click at [180, 52] on icon at bounding box center [178, 49] width 5 height 6
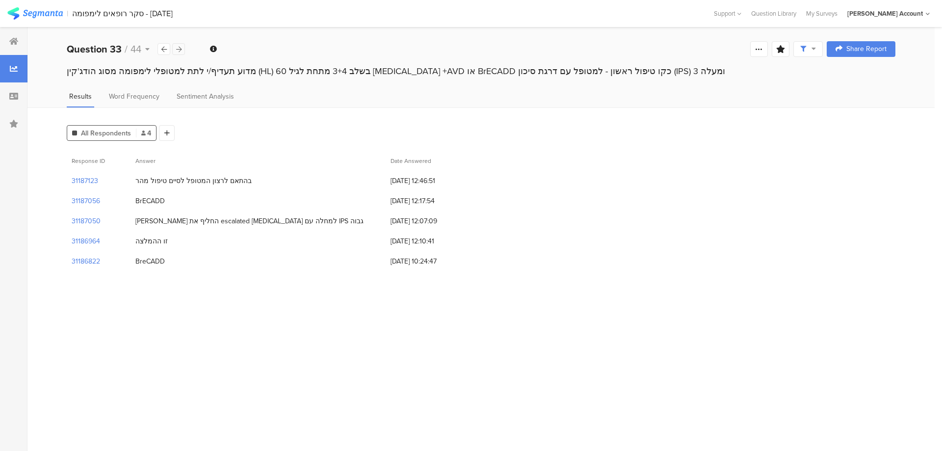
click at [180, 50] on icon at bounding box center [178, 49] width 5 height 6
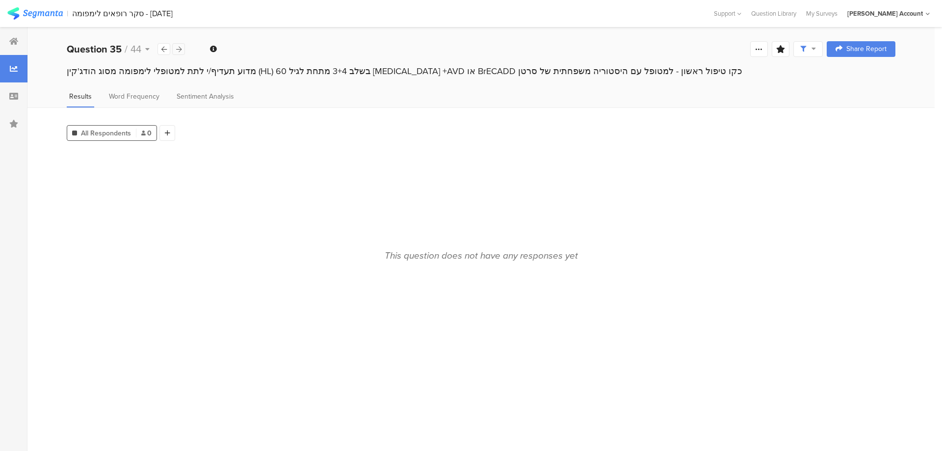
click at [179, 50] on icon at bounding box center [178, 49] width 5 height 6
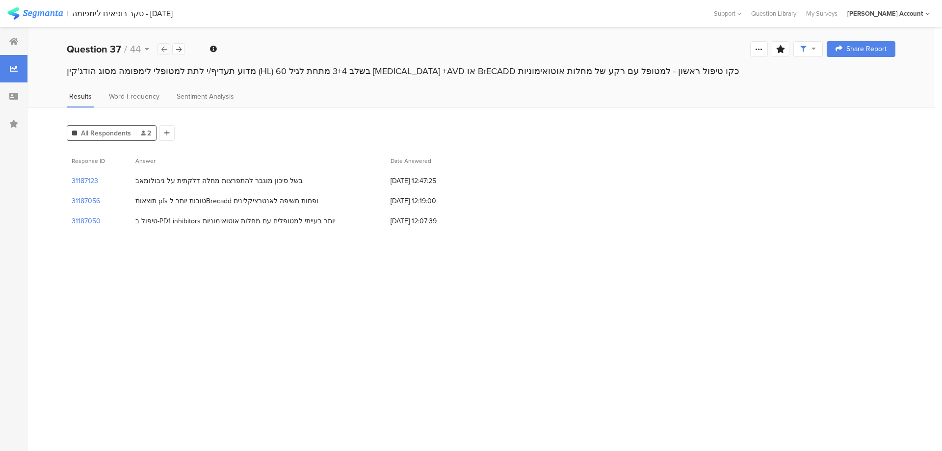
click at [163, 50] on icon at bounding box center [163, 49] width 5 height 6
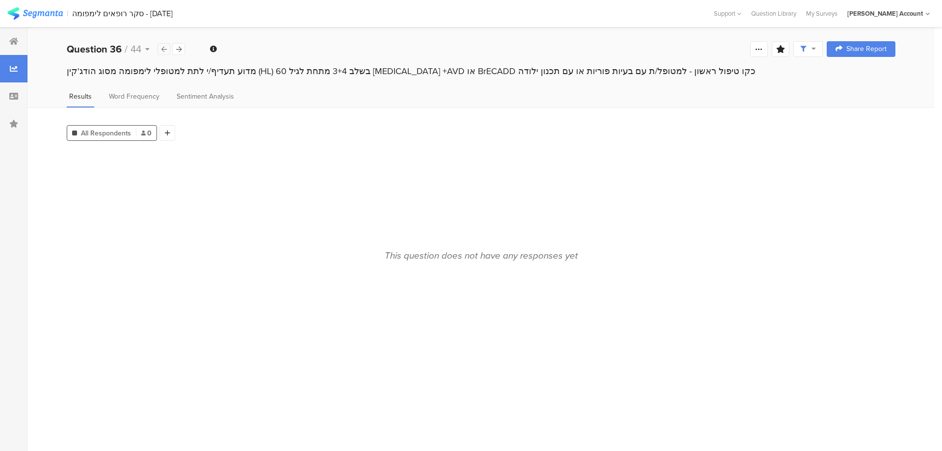
click at [163, 50] on icon at bounding box center [163, 49] width 5 height 6
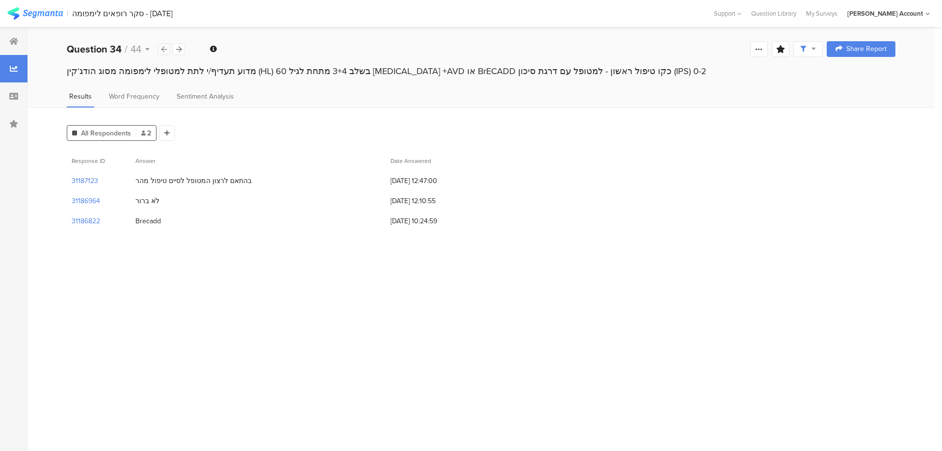
click at [163, 50] on icon at bounding box center [163, 49] width 5 height 6
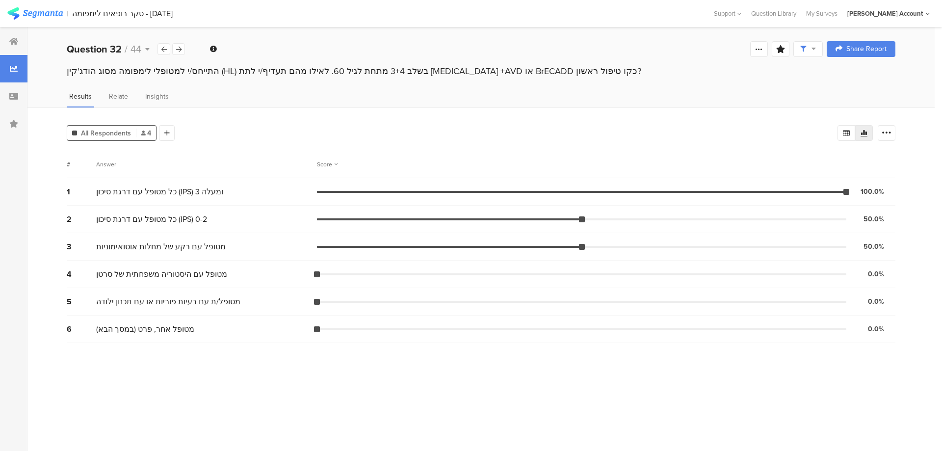
click at [255, 33] on div "Welcome page 1 להערכתך בכמה חולי לימפומה מסוג הודג'קין את/ה באופן אישי מטפל/ת ו…" at bounding box center [481, 48] width 908 height 31
click at [178, 49] on icon at bounding box center [178, 49] width 5 height 6
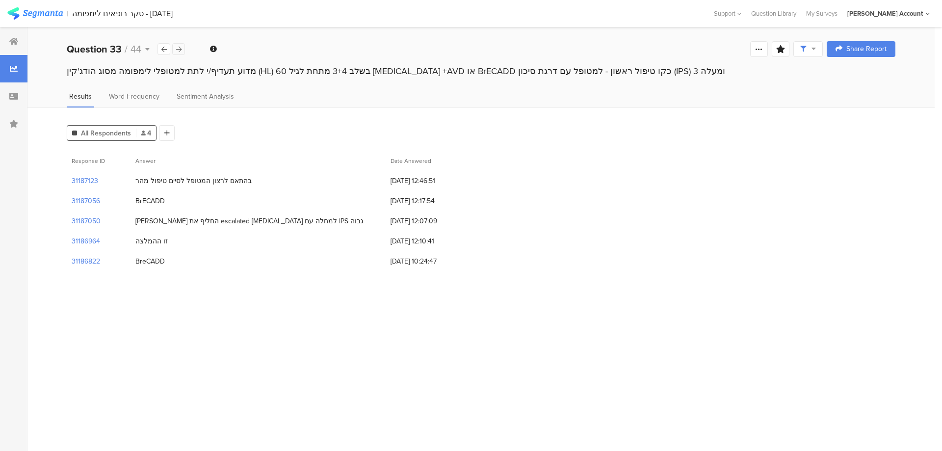
click at [179, 48] on icon at bounding box center [178, 49] width 5 height 6
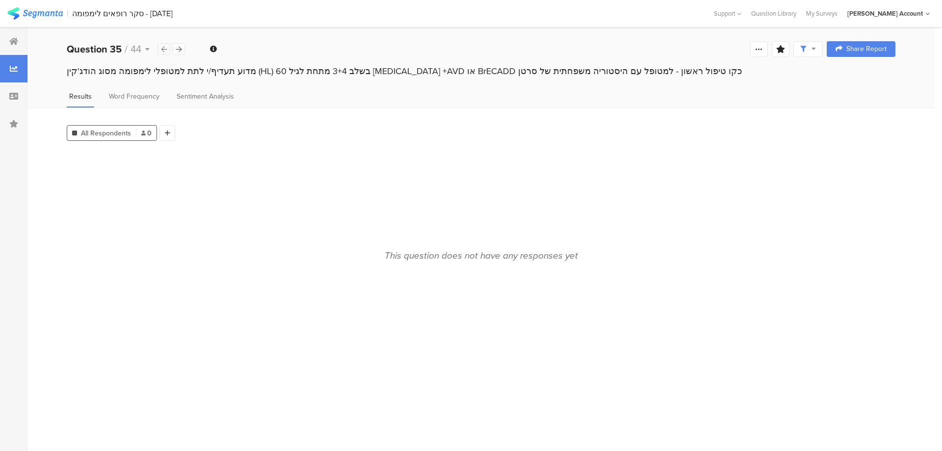
click at [166, 48] on icon at bounding box center [163, 49] width 5 height 6
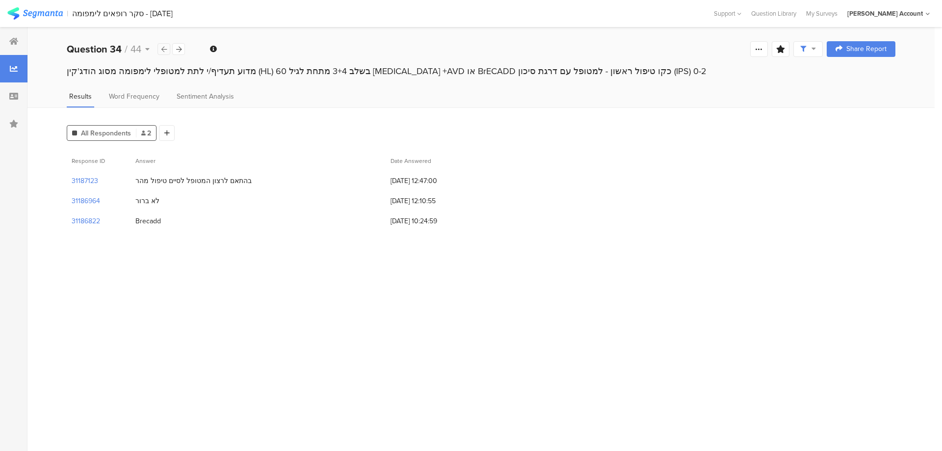
click at [166, 48] on icon at bounding box center [163, 49] width 5 height 6
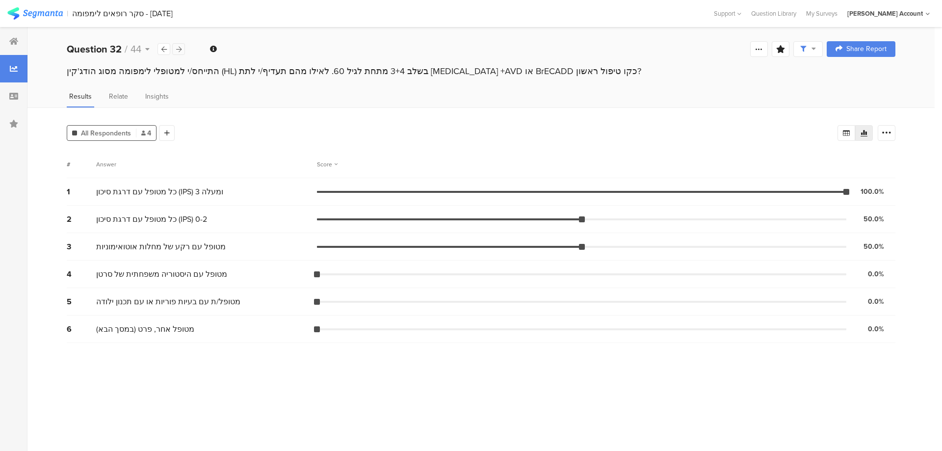
click at [182, 49] on div at bounding box center [178, 49] width 13 height 12
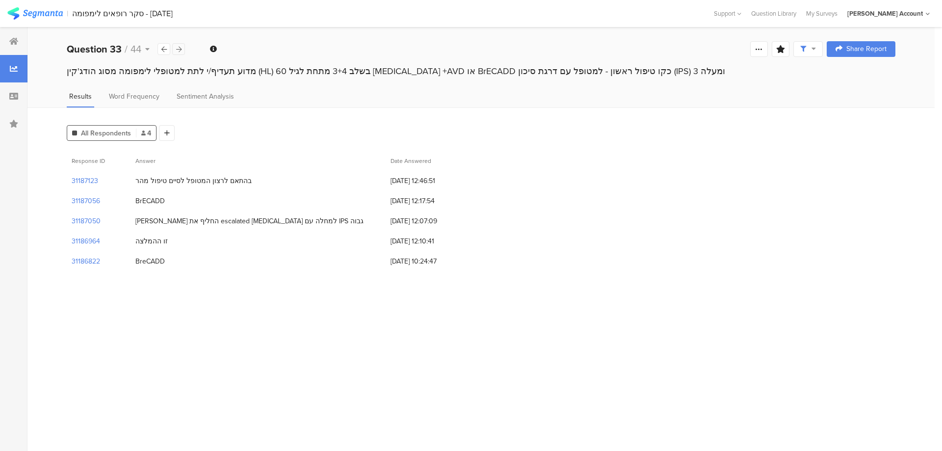
click at [182, 49] on div at bounding box center [178, 49] width 13 height 12
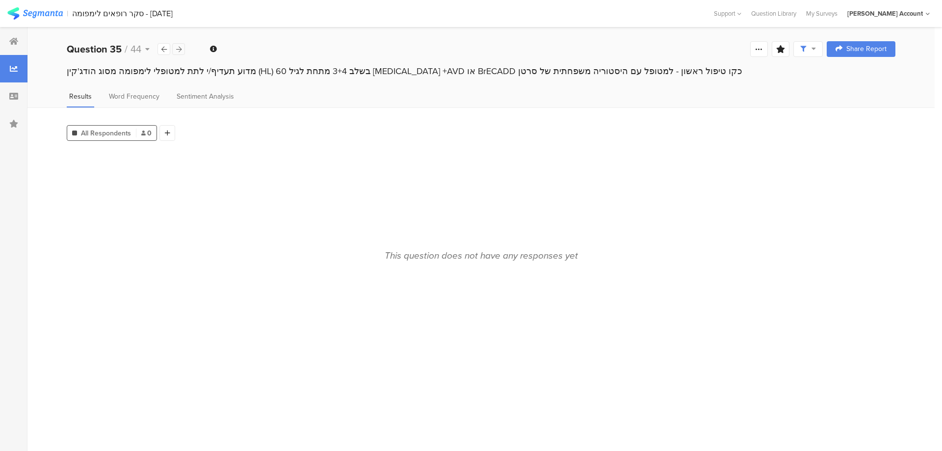
click at [182, 49] on div at bounding box center [178, 49] width 13 height 12
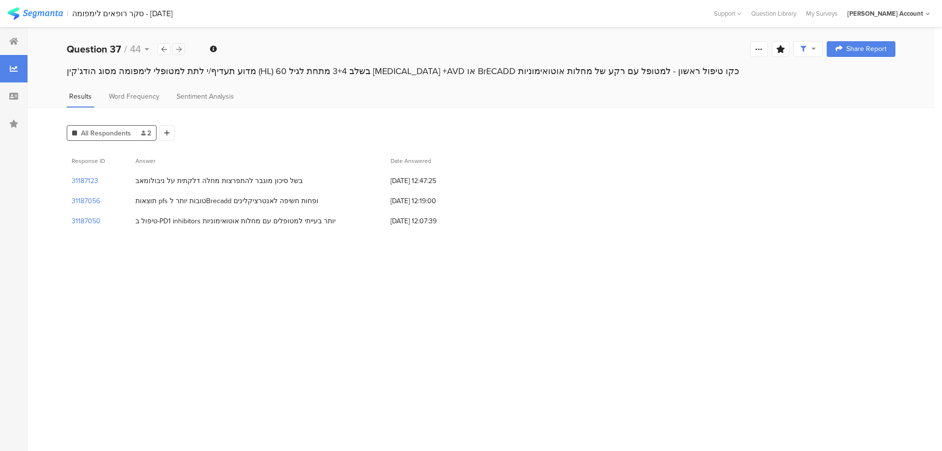
click at [182, 49] on div at bounding box center [178, 49] width 13 height 12
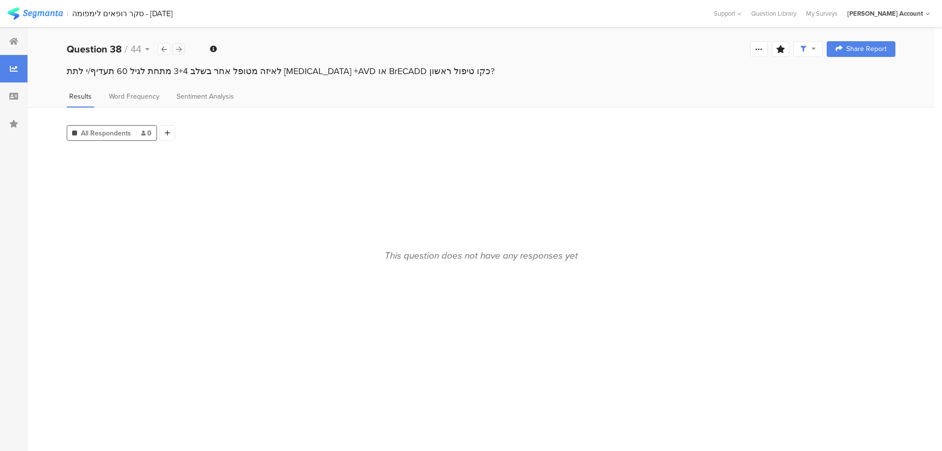
click at [182, 49] on div at bounding box center [178, 49] width 13 height 12
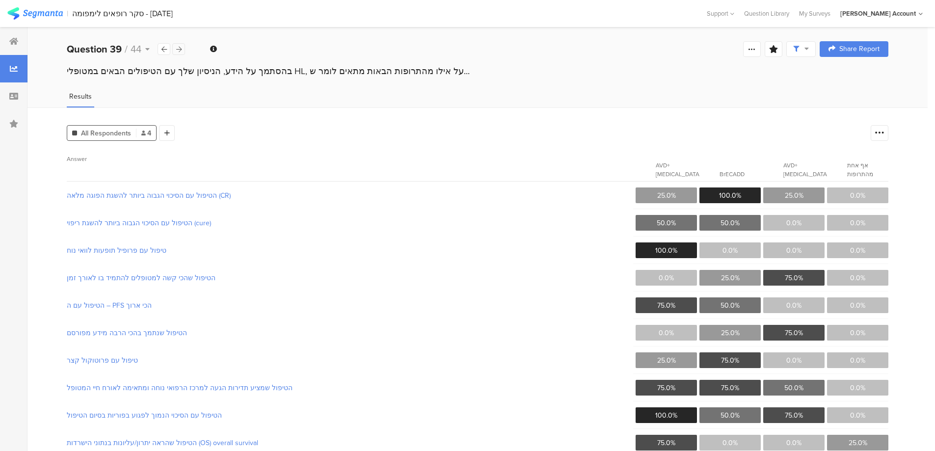
click at [182, 49] on div at bounding box center [178, 49] width 13 height 12
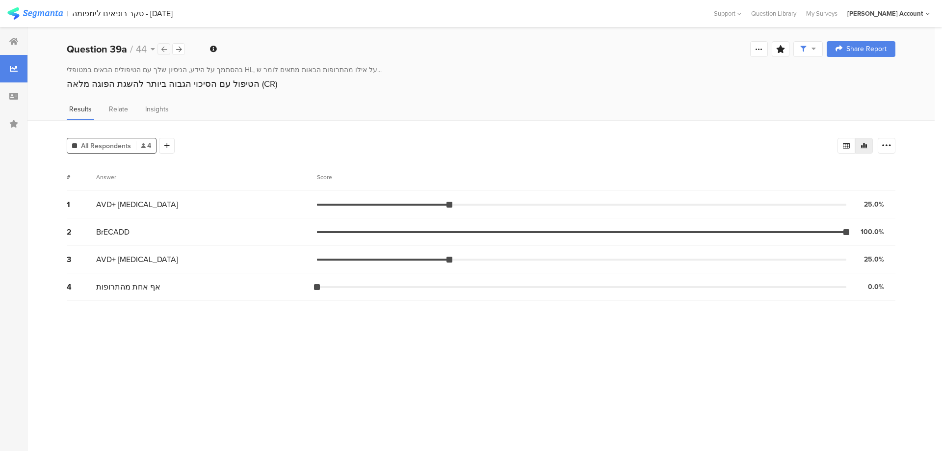
click at [168, 49] on div at bounding box center [164, 49] width 13 height 12
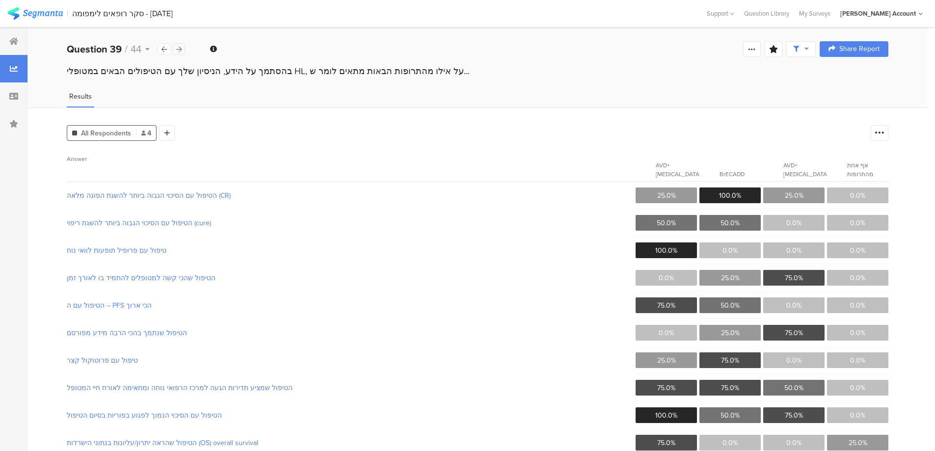
click at [180, 49] on icon at bounding box center [178, 49] width 5 height 6
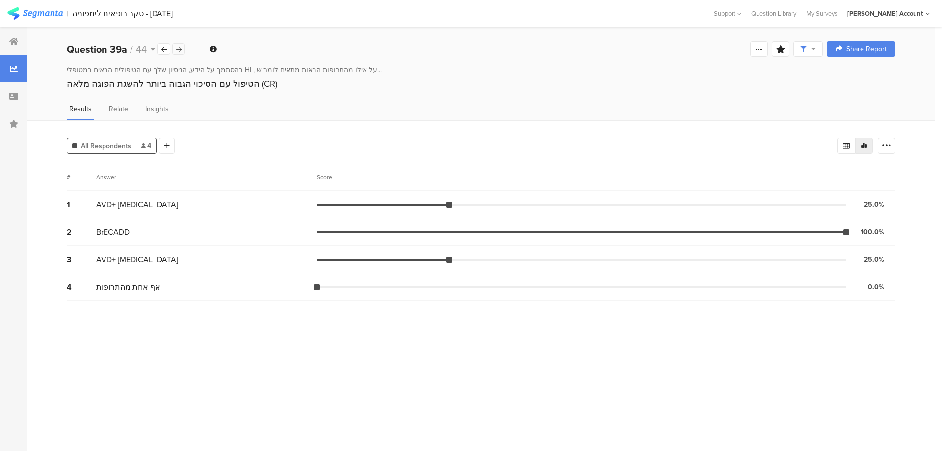
click at [180, 49] on icon at bounding box center [178, 49] width 5 height 6
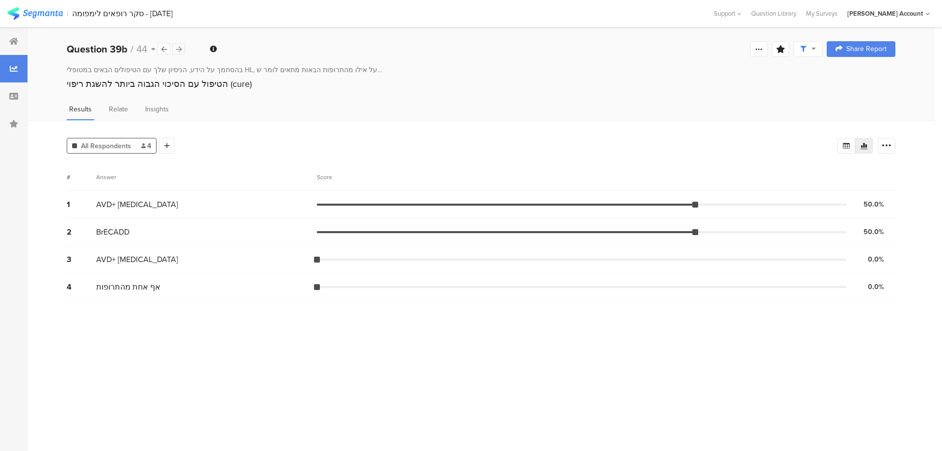
click at [180, 49] on icon at bounding box center [178, 49] width 5 height 6
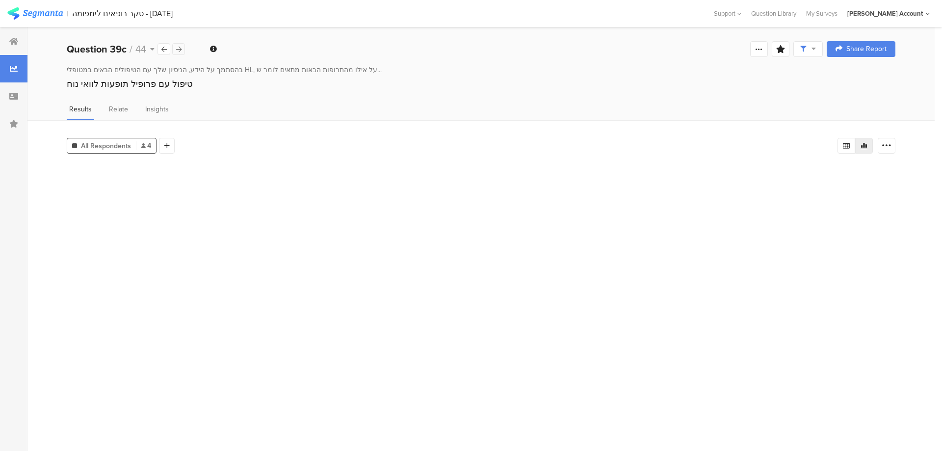
click at [180, 49] on icon at bounding box center [178, 49] width 5 height 6
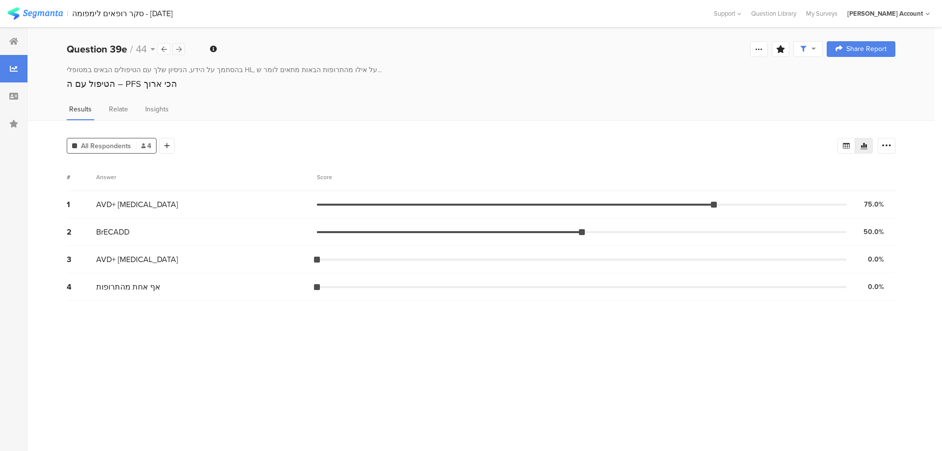
click at [180, 49] on icon at bounding box center [178, 49] width 5 height 6
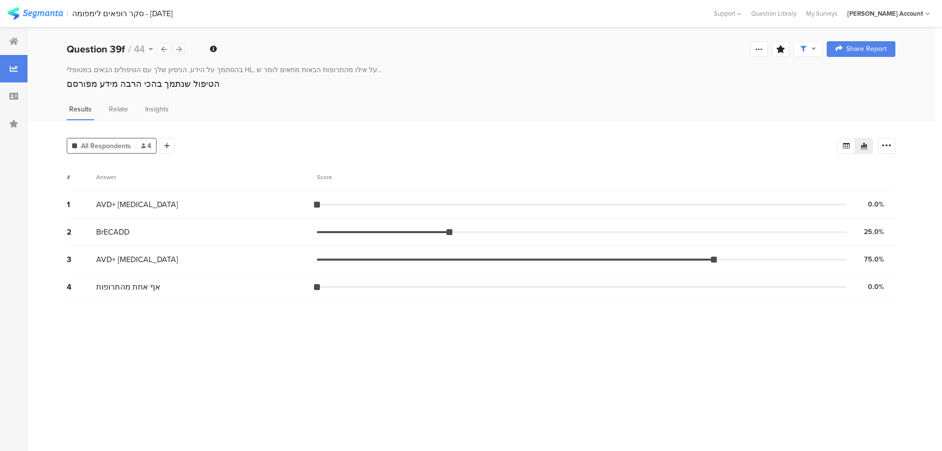
click at [180, 49] on icon at bounding box center [178, 49] width 5 height 6
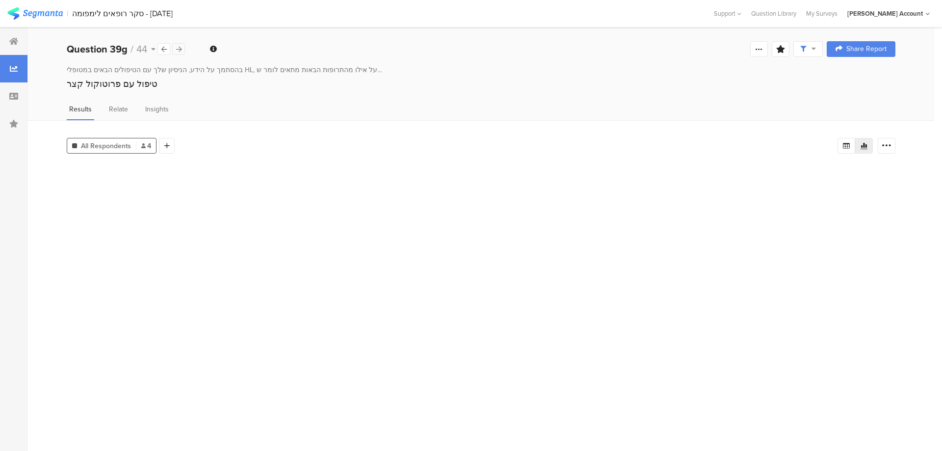
click at [180, 49] on icon at bounding box center [178, 49] width 5 height 6
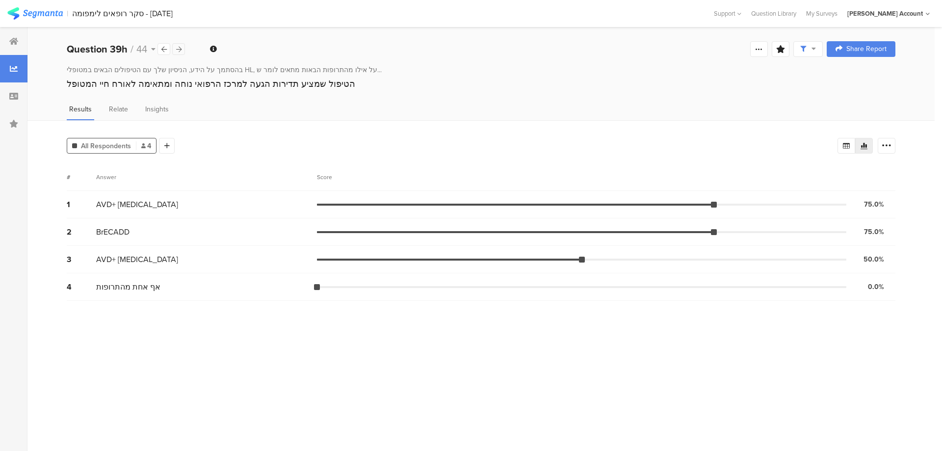
click at [180, 49] on icon at bounding box center [178, 49] width 5 height 6
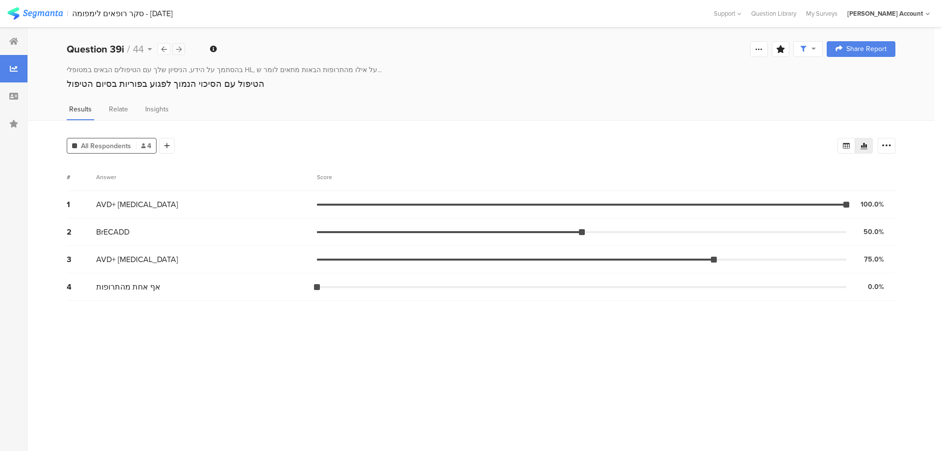
click at [180, 49] on icon at bounding box center [178, 49] width 5 height 6
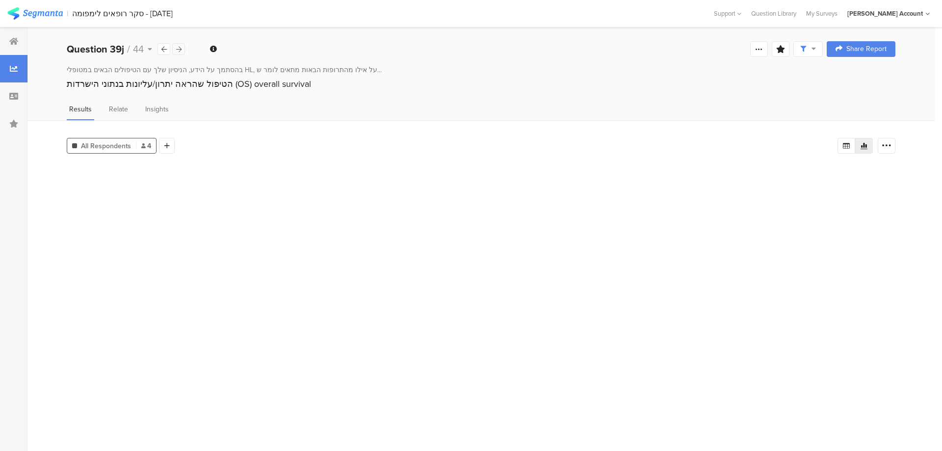
click at [180, 49] on icon at bounding box center [178, 49] width 5 height 6
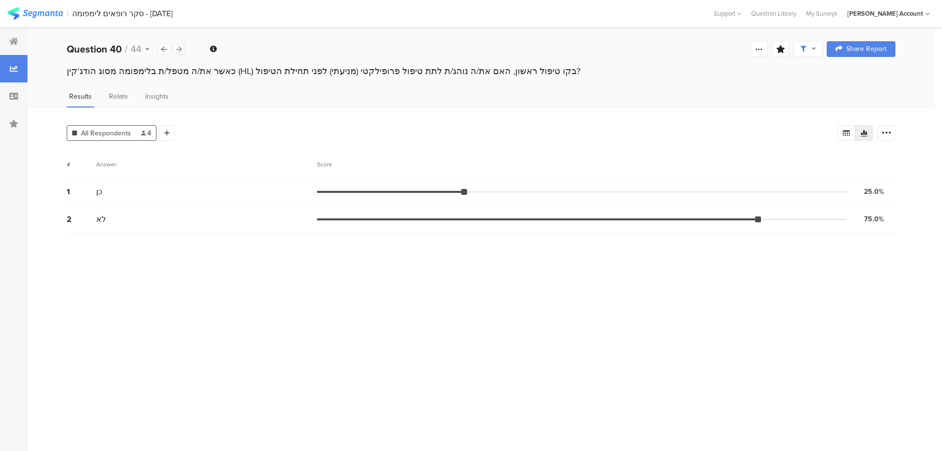
click at [180, 49] on icon at bounding box center [178, 49] width 5 height 6
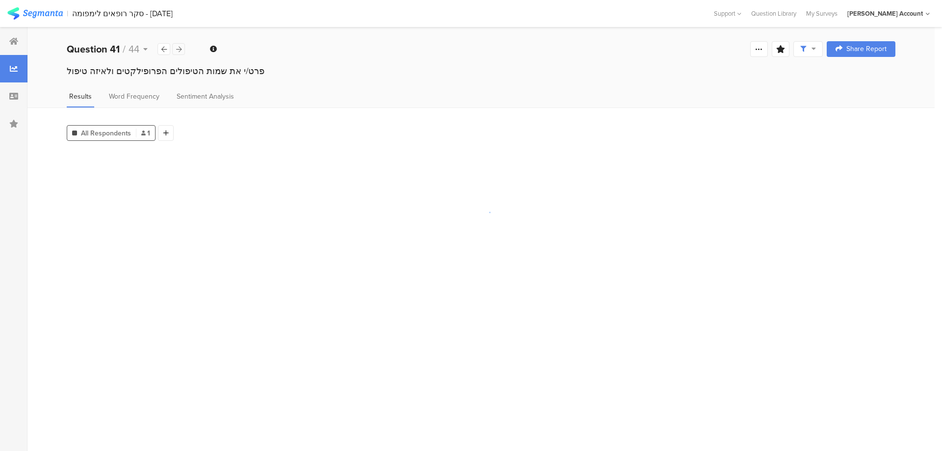
click at [180, 49] on icon at bounding box center [178, 49] width 5 height 6
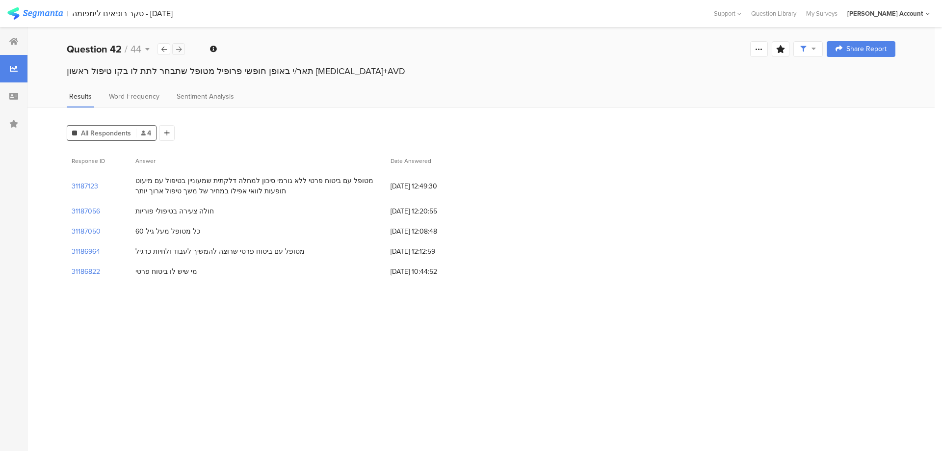
click at [180, 49] on icon at bounding box center [178, 49] width 5 height 6
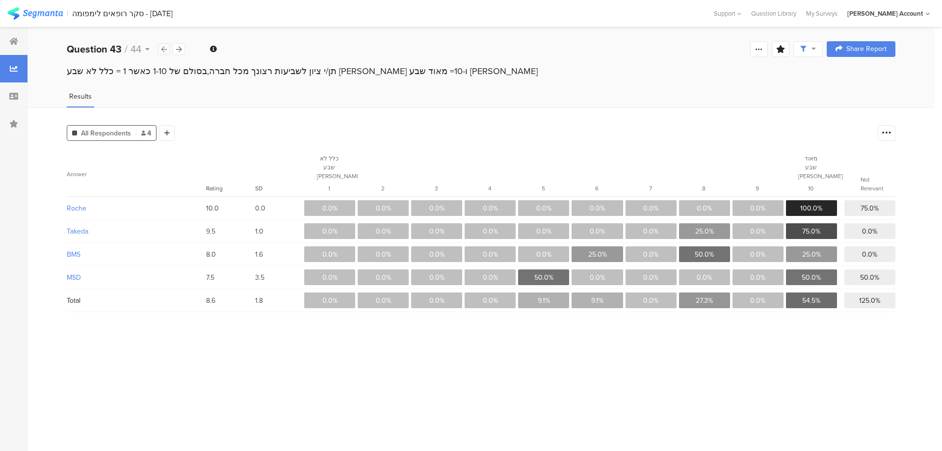
click at [166, 49] on icon at bounding box center [163, 49] width 5 height 6
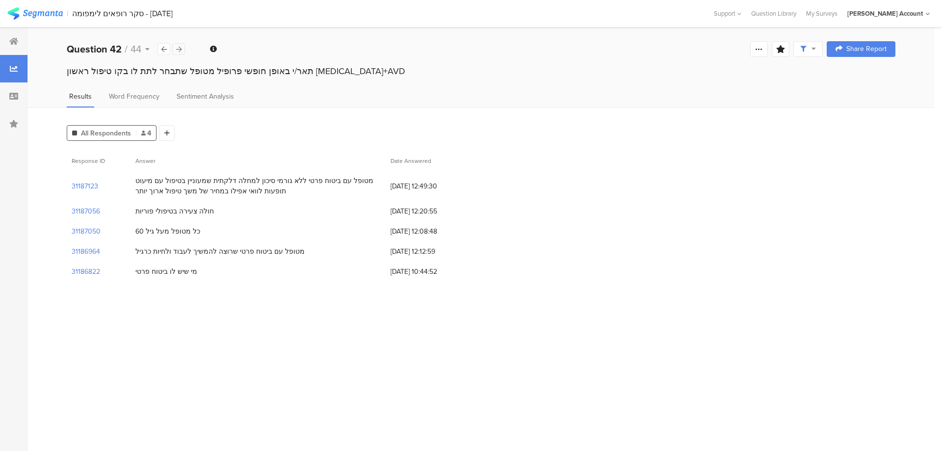
click at [180, 49] on icon at bounding box center [178, 49] width 5 height 6
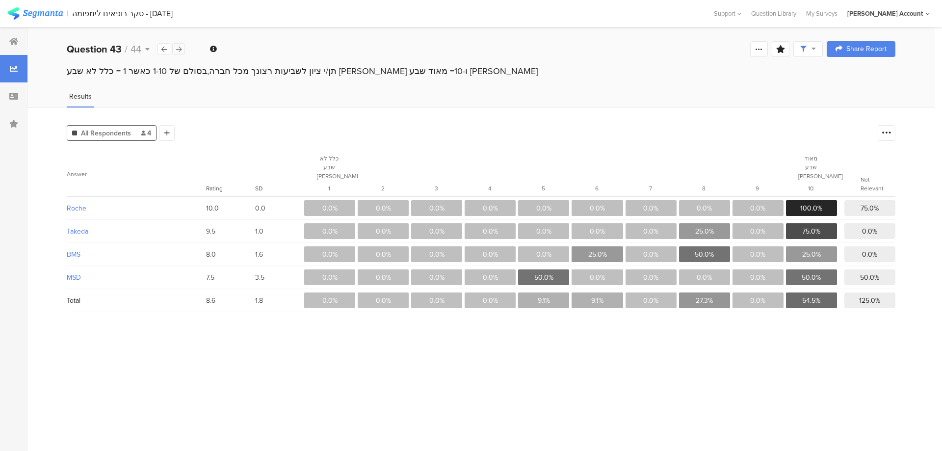
click at [180, 49] on icon at bounding box center [178, 49] width 5 height 6
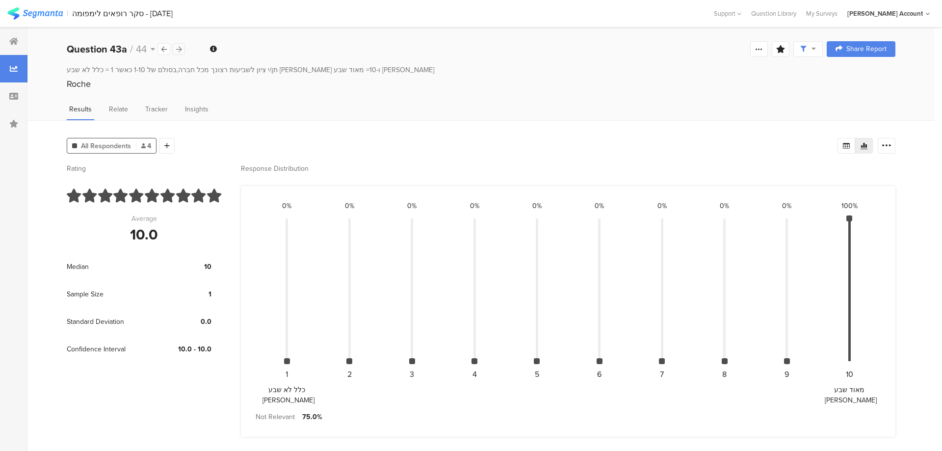
click at [180, 49] on icon at bounding box center [178, 49] width 5 height 6
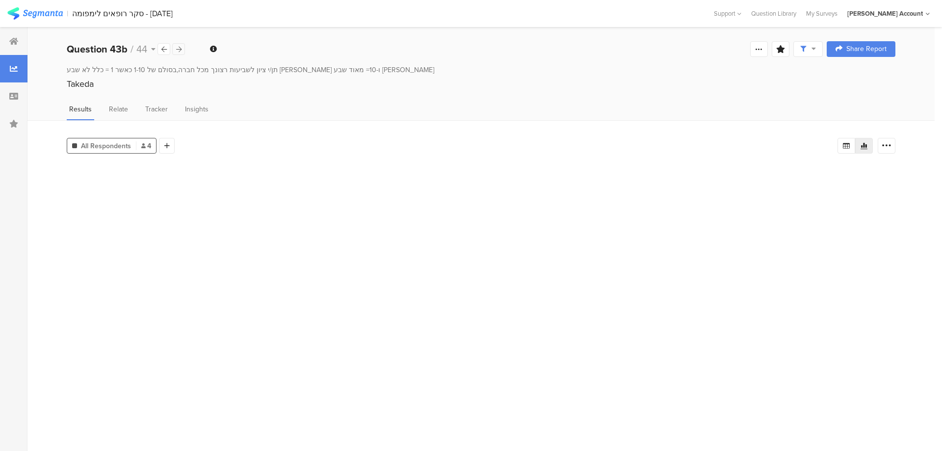
click at [180, 49] on icon at bounding box center [178, 49] width 5 height 6
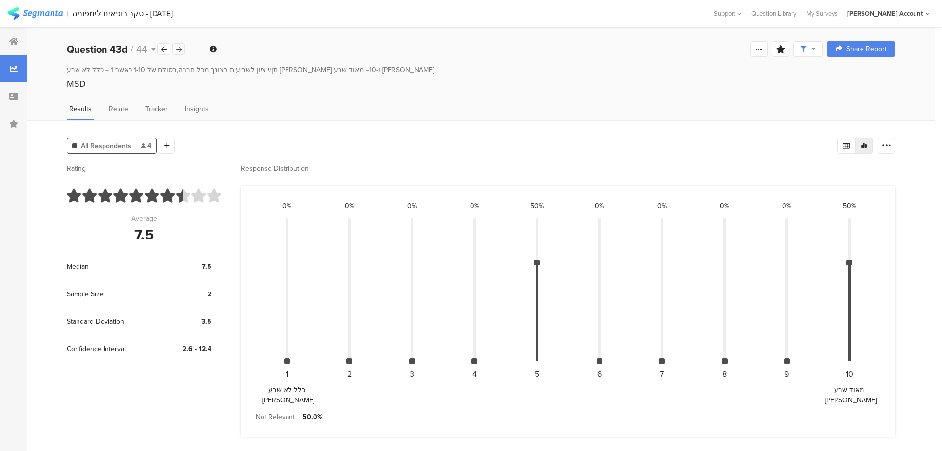
click at [180, 49] on icon at bounding box center [178, 49] width 5 height 6
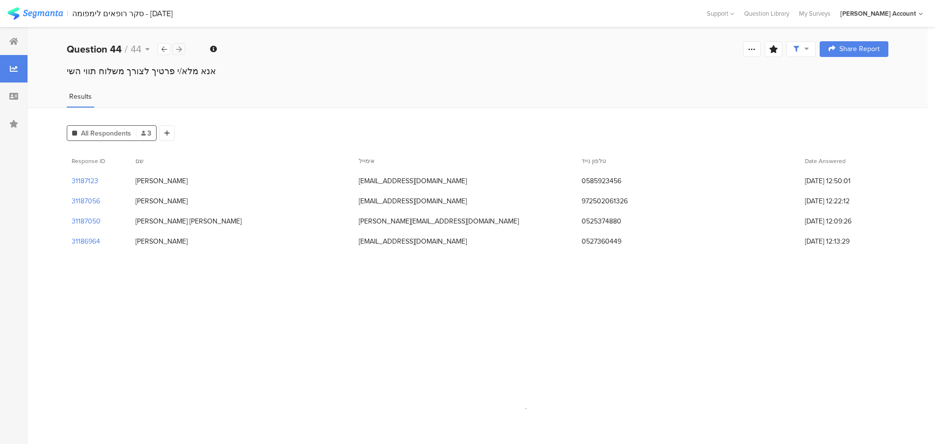
click at [180, 49] on icon at bounding box center [178, 49] width 5 height 6
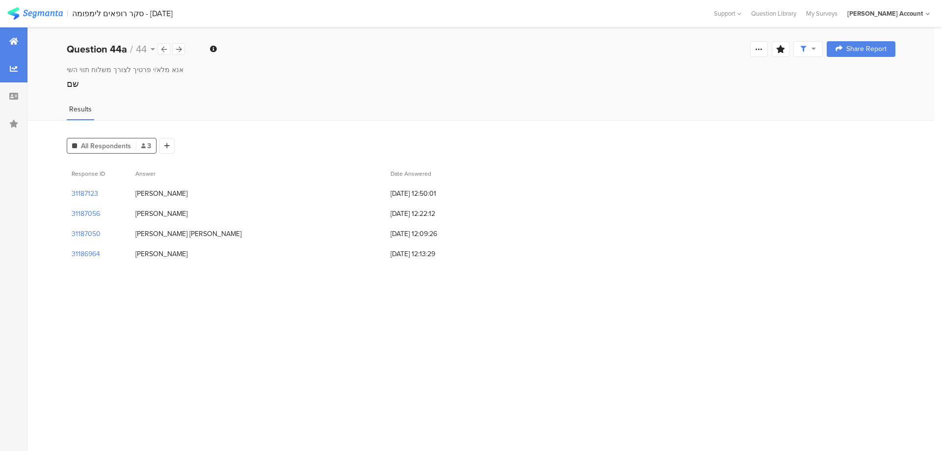
click at [6, 41] on div at bounding box center [13, 40] width 27 height 27
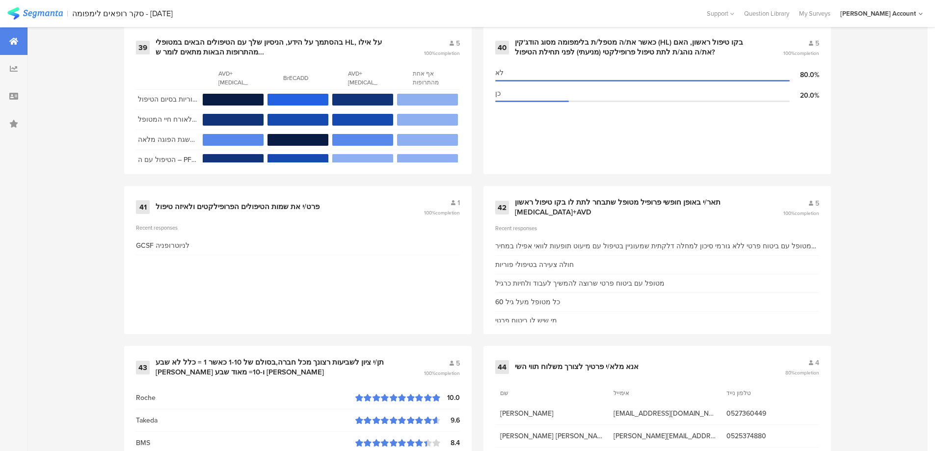
scroll to position [3550, 0]
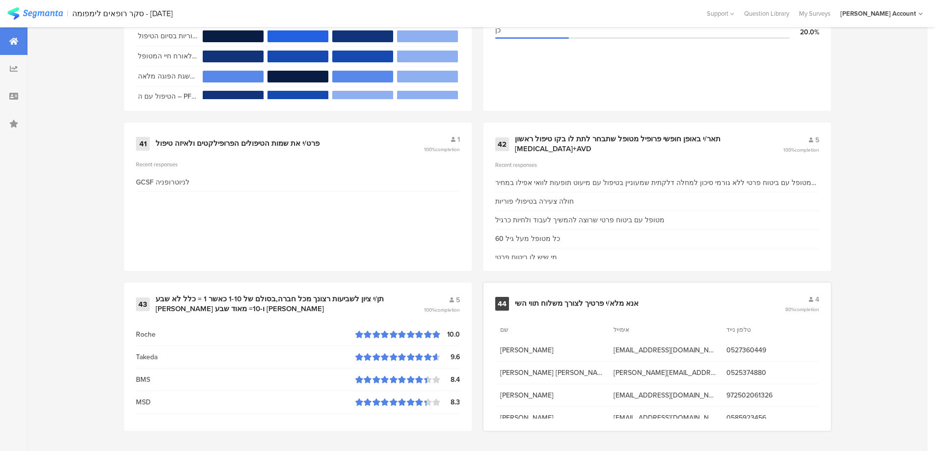
click at [604, 300] on div "אנא מלא/י פרטיך לצורך משלוח תווי השי" at bounding box center [577, 304] width 124 height 10
